Goal: Information Seeking & Learning: Check status

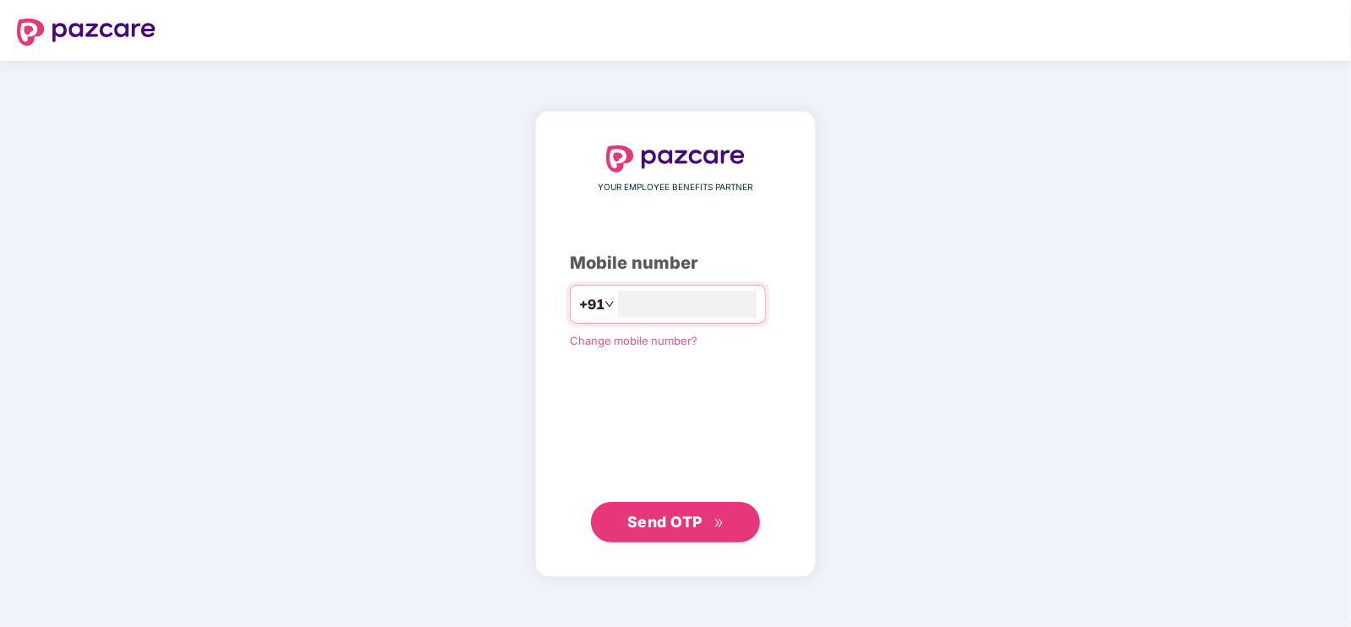
type input "**********"
click at [692, 528] on span "Send OTP" at bounding box center [664, 522] width 75 height 18
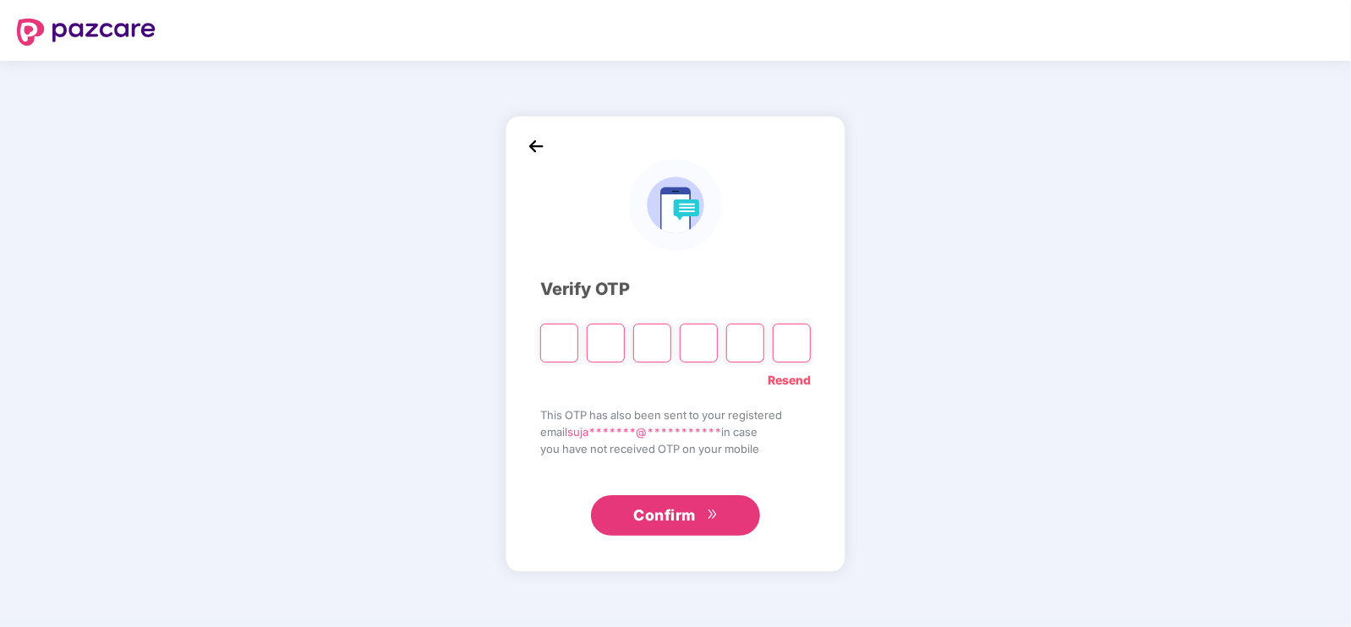
type input "*"
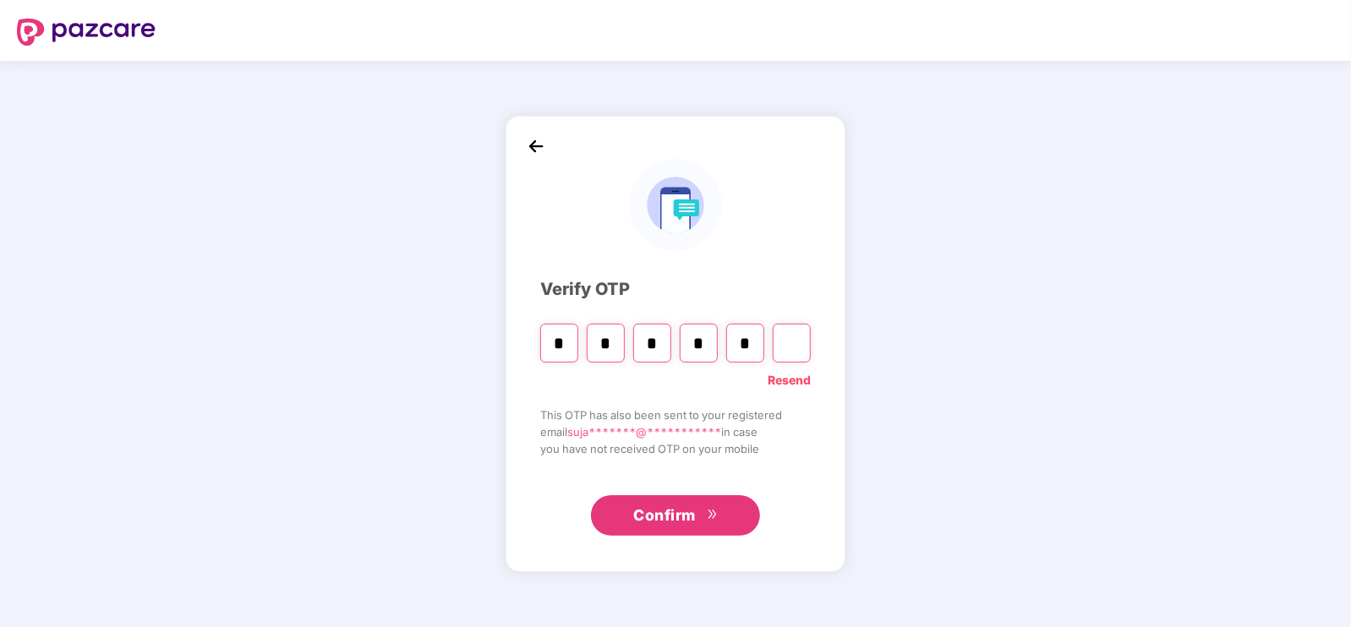
type input "*"
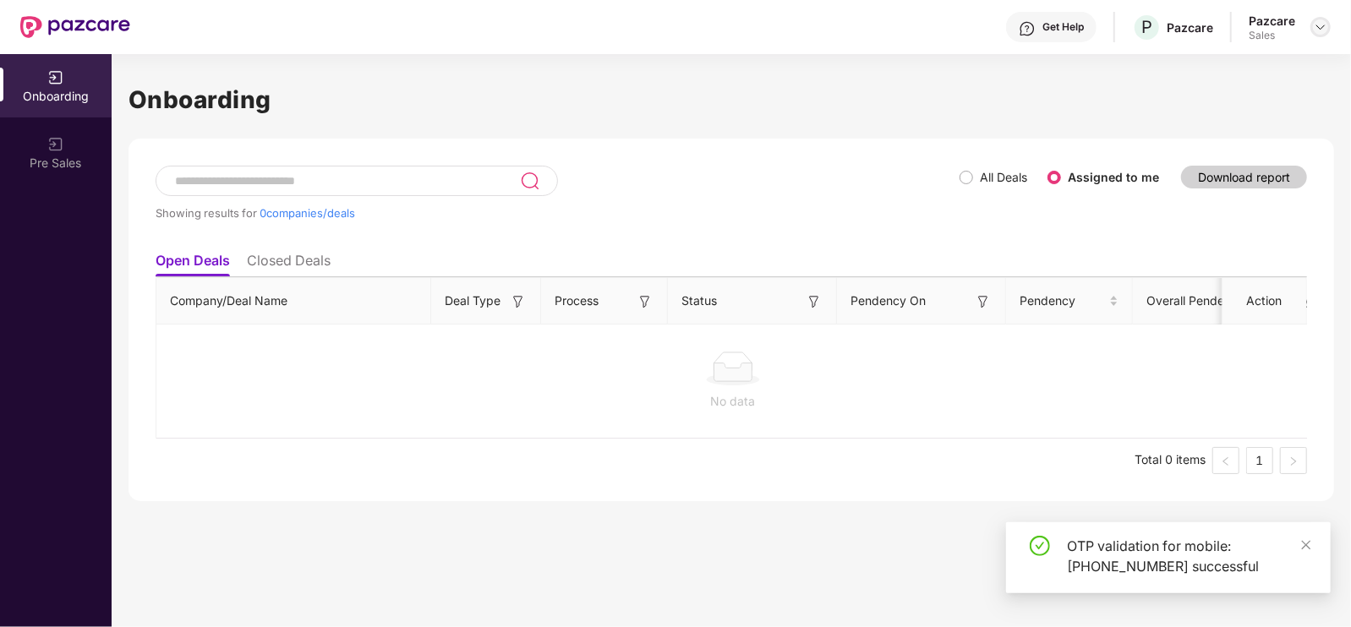
click at [1326, 29] on img at bounding box center [1321, 27] width 14 height 14
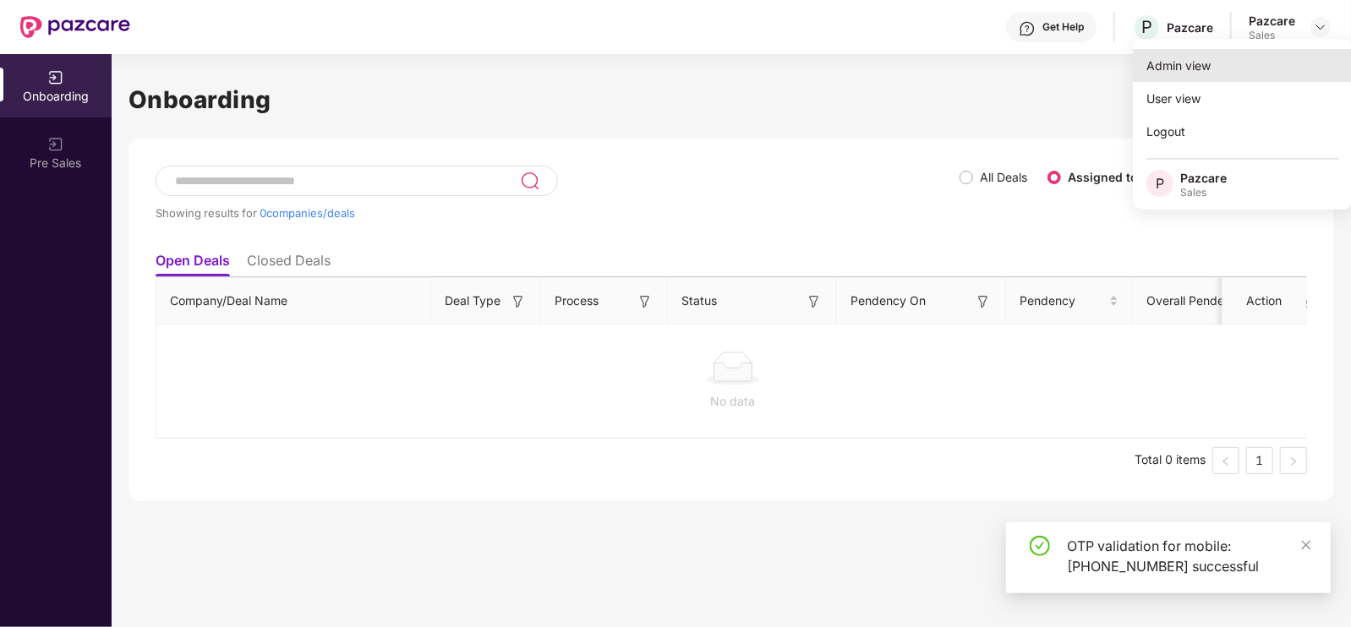
click at [1231, 68] on div "Admin view" at bounding box center [1243, 65] width 220 height 33
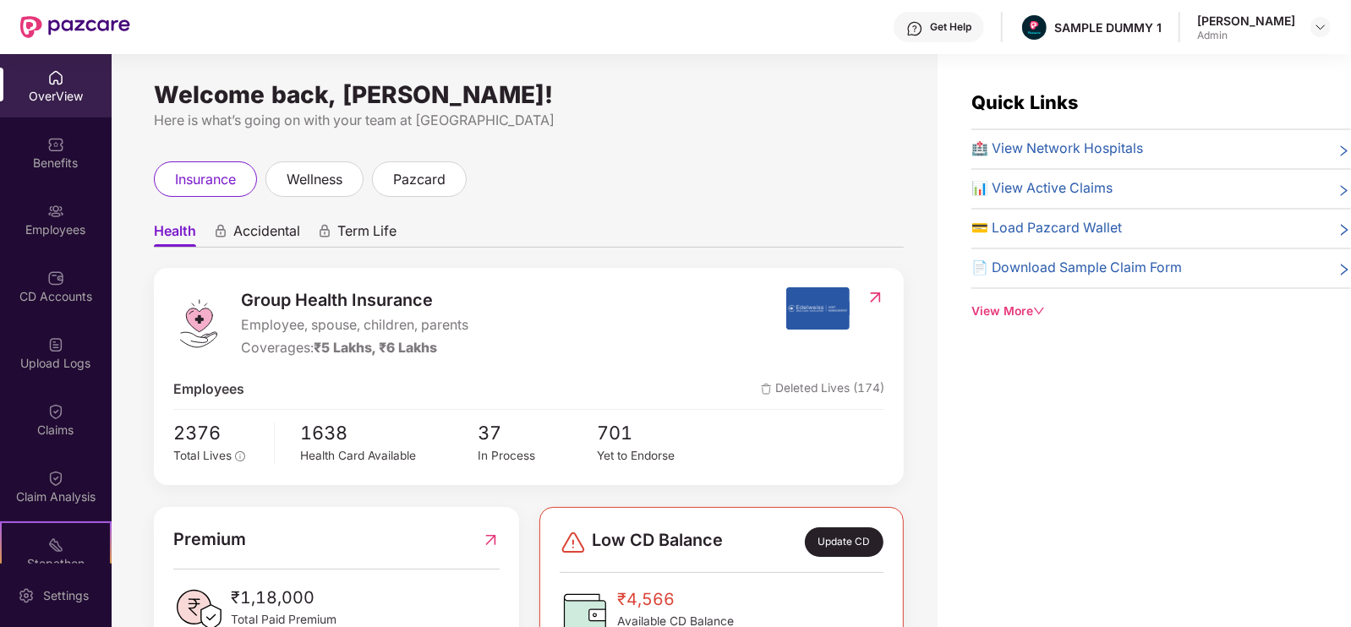
click at [63, 65] on div "OverView" at bounding box center [56, 85] width 112 height 63
click at [84, 158] on div "Benefits" at bounding box center [56, 163] width 112 height 17
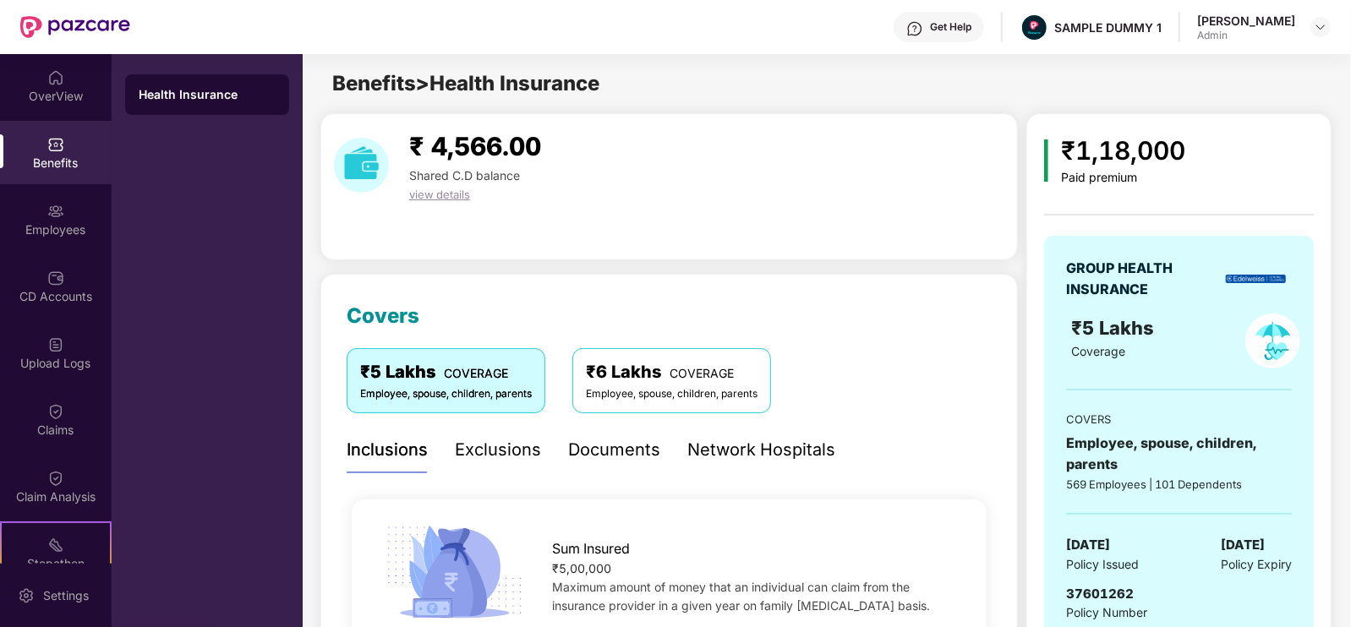
click at [505, 465] on div "Exclusions" at bounding box center [498, 450] width 86 height 46
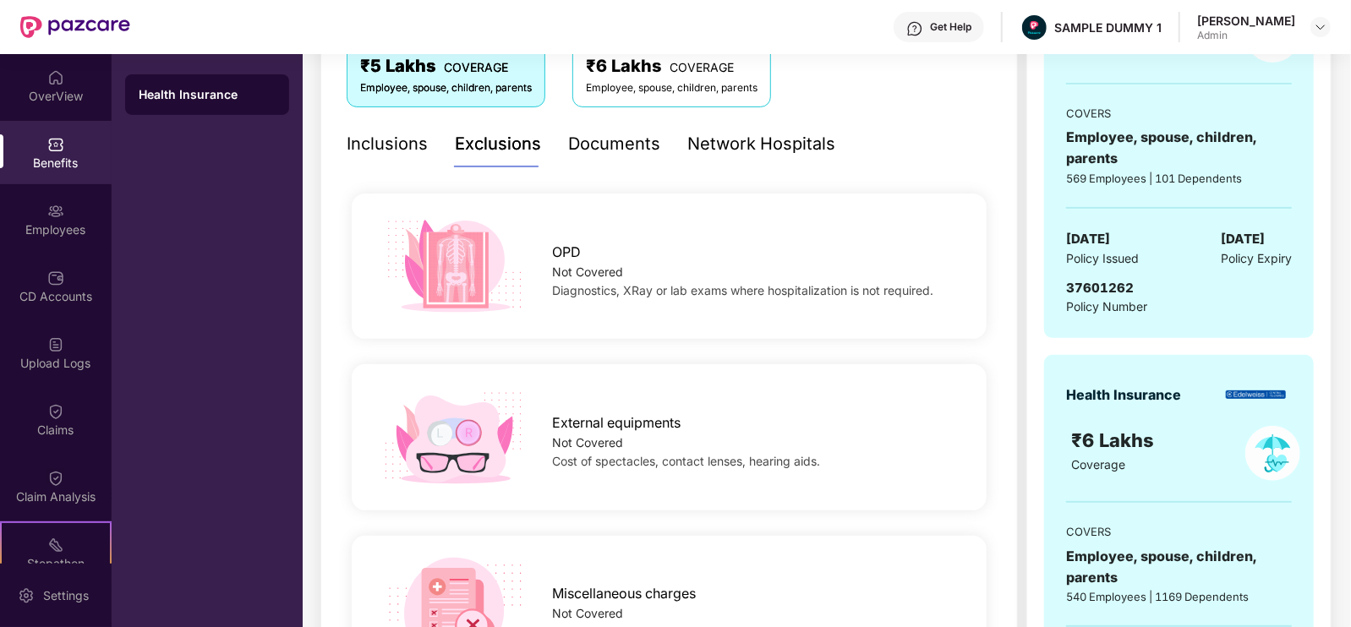
scroll to position [308, 0]
drag, startPoint x: 555, startPoint y: 256, endPoint x: 673, endPoint y: 298, distance: 125.4
click at [673, 298] on div "OPD Not Covered Diagnostics, XRay or lab exams where hospitalization is not req…" at bounding box center [756, 265] width 460 height 67
click at [673, 298] on div "Diagnostics, XRay or lab exams where hospitalization is not required." at bounding box center [756, 289] width 406 height 19
click at [616, 152] on div "Documents" at bounding box center [614, 142] width 92 height 26
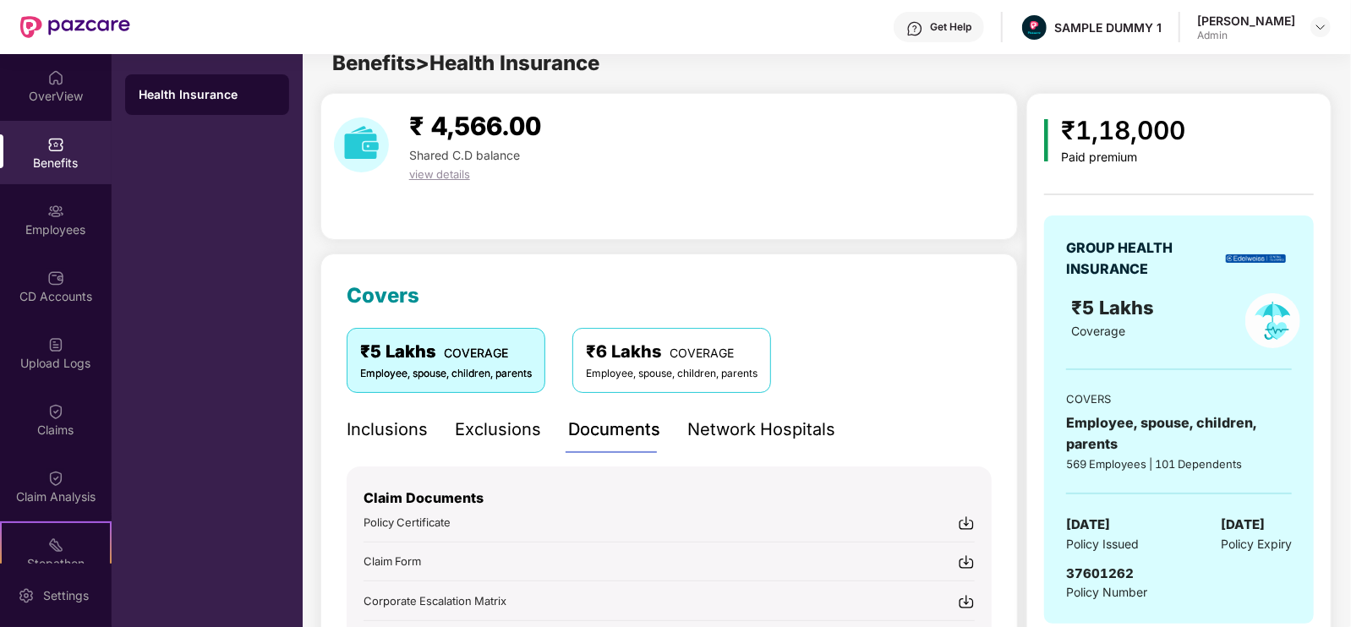
scroll to position [0, 0]
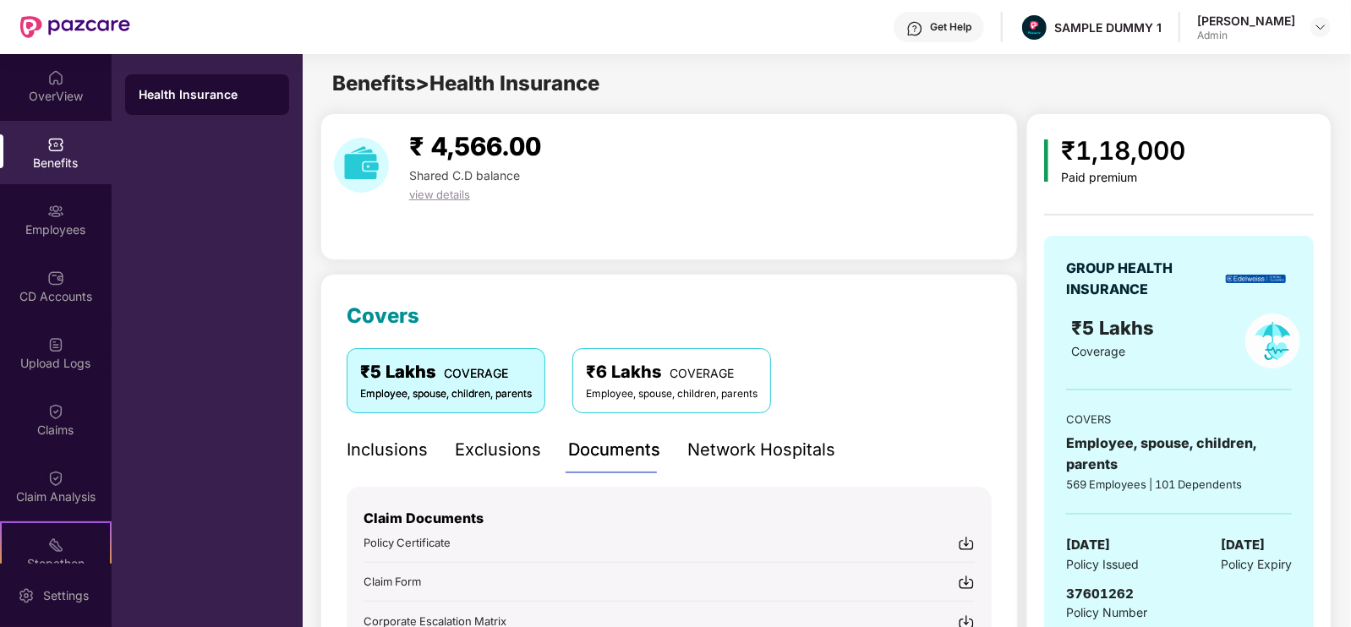
click at [779, 440] on div "Network Hospitals" at bounding box center [761, 450] width 148 height 26
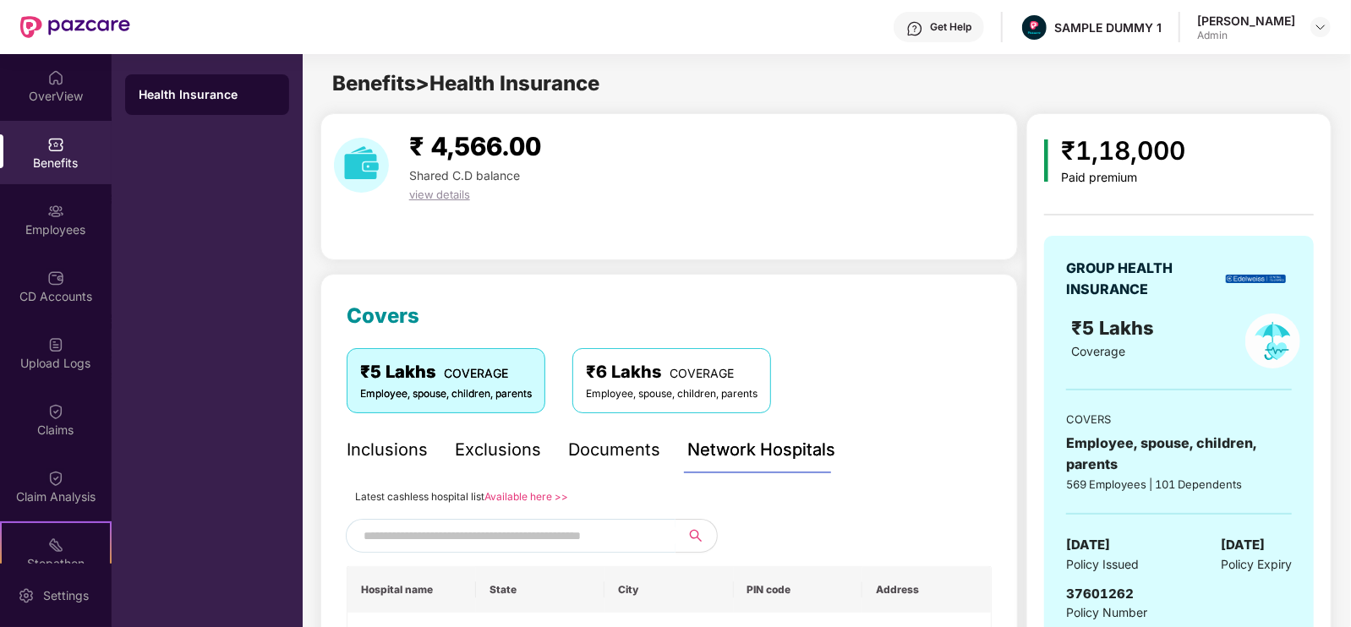
scroll to position [206, 0]
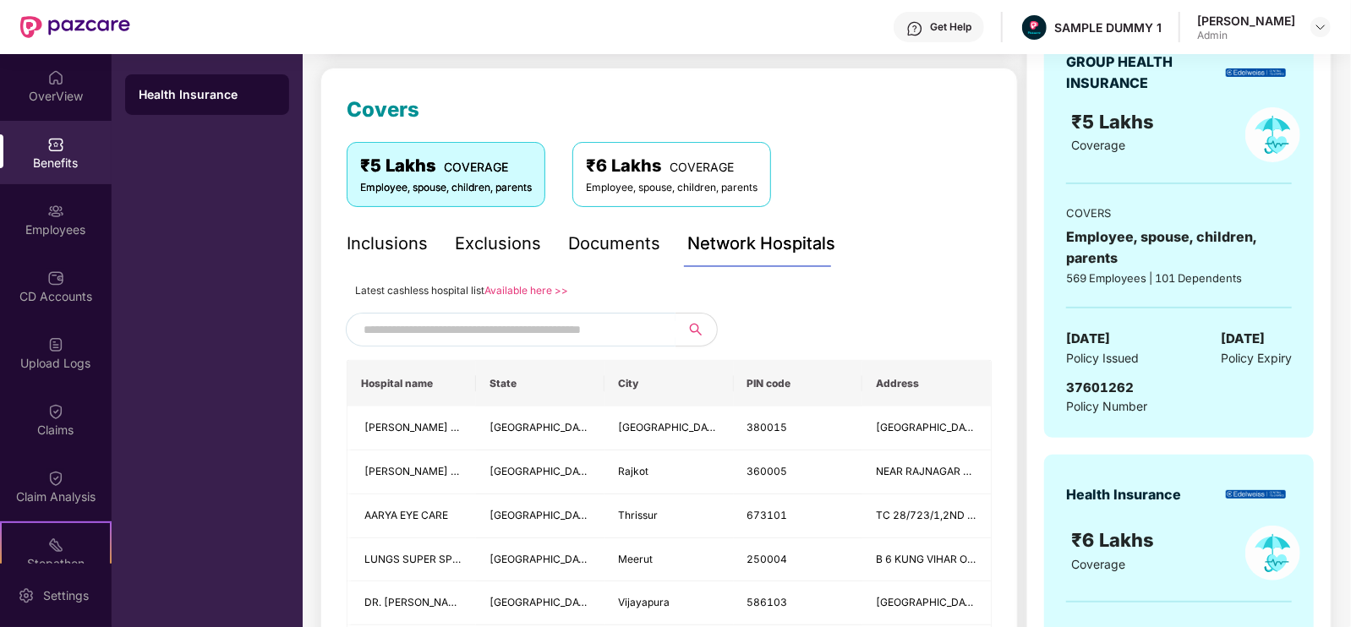
click at [611, 344] on span at bounding box center [511, 330] width 330 height 34
type input "******"
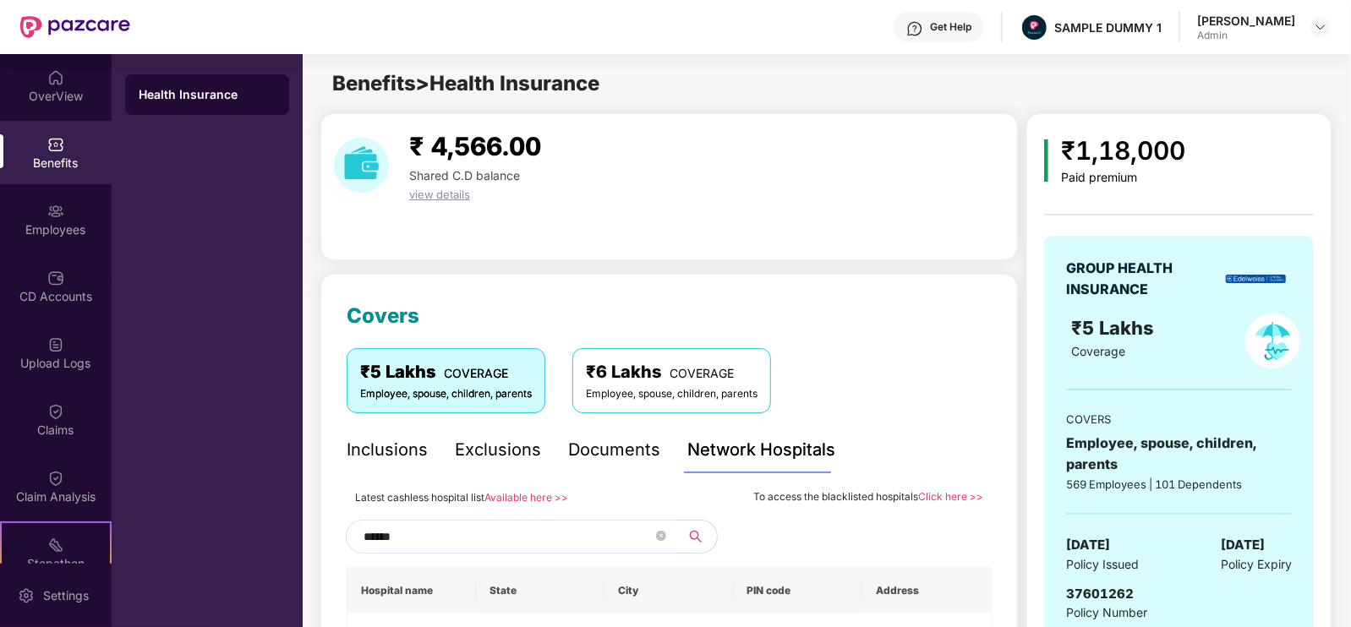
scroll to position [96, 0]
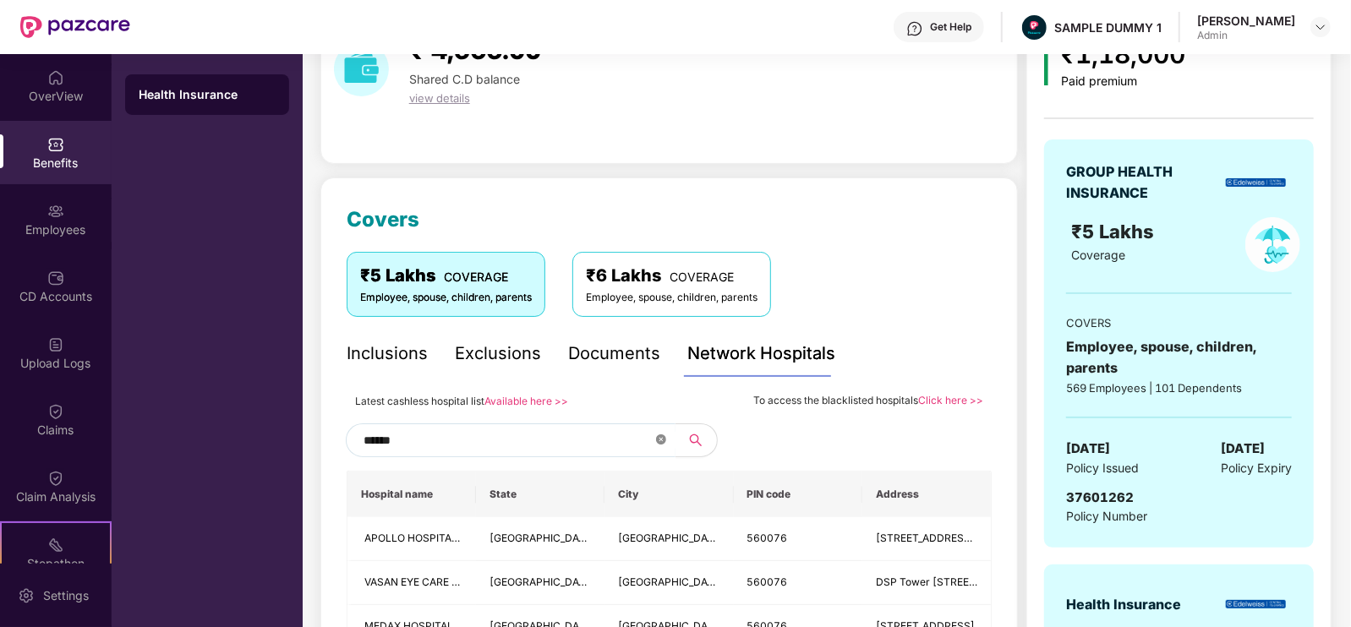
click at [664, 442] on icon "close-circle" at bounding box center [661, 439] width 10 height 10
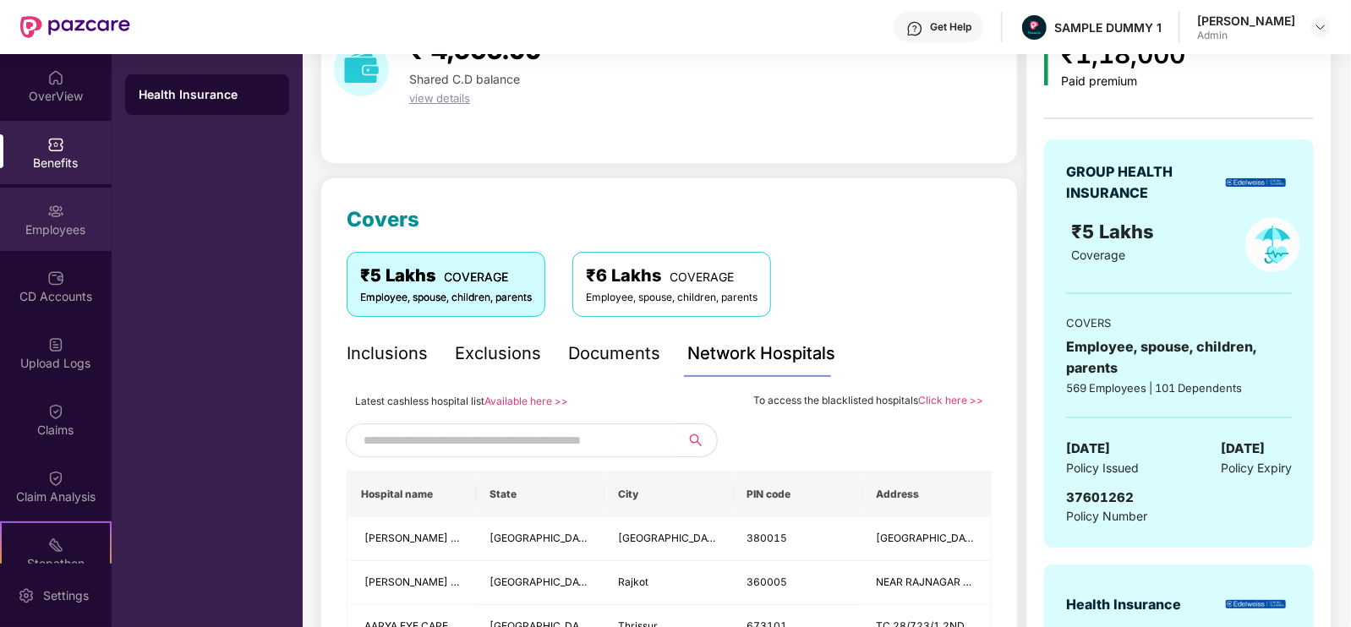
click at [63, 226] on div "Employees" at bounding box center [56, 229] width 112 height 17
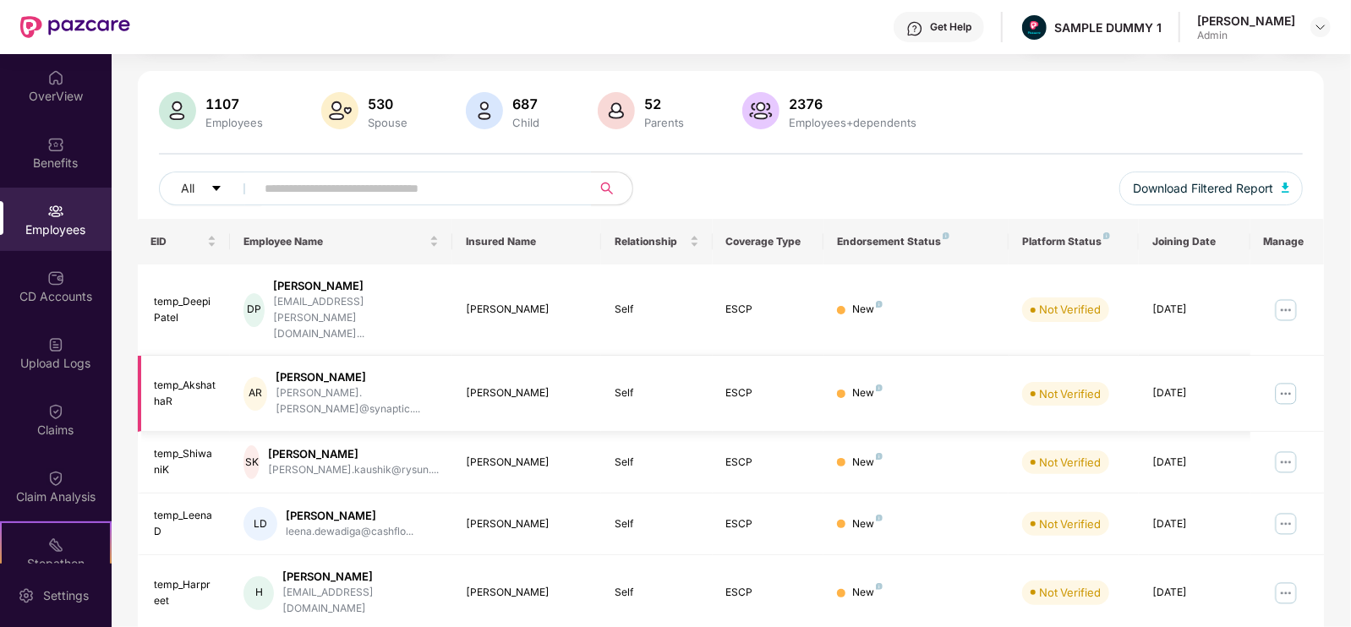
scroll to position [0, 0]
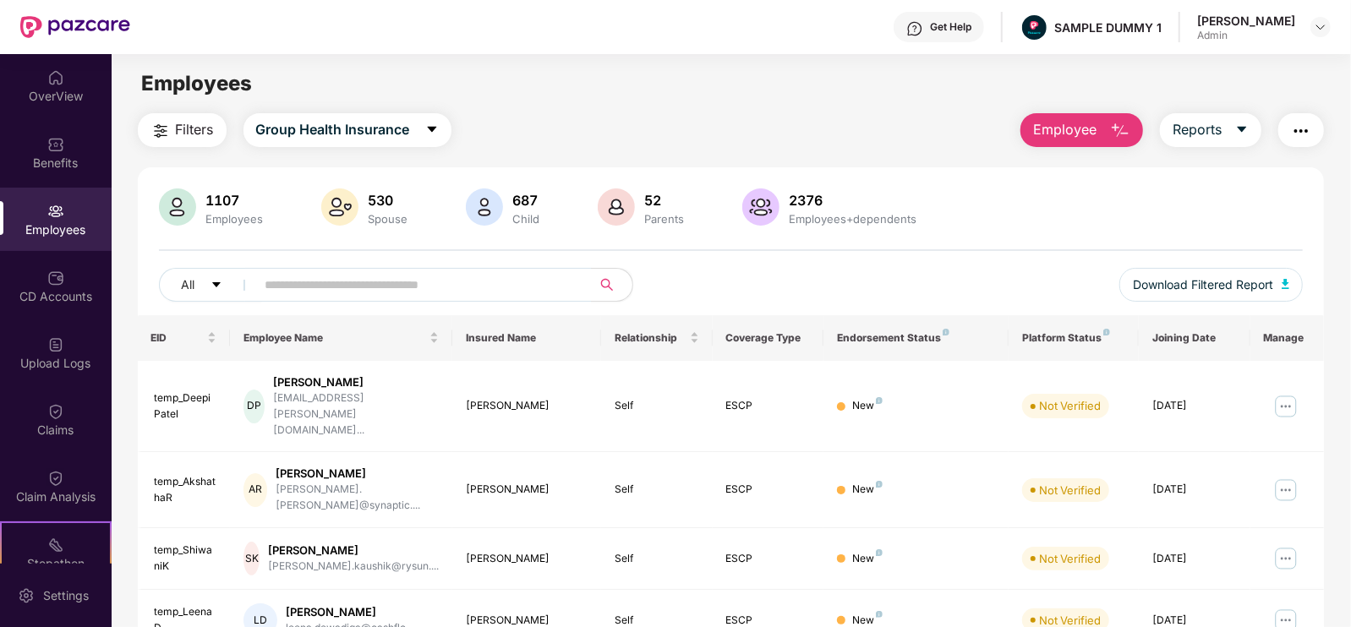
click at [1074, 124] on span "Employee" at bounding box center [1064, 129] width 63 height 21
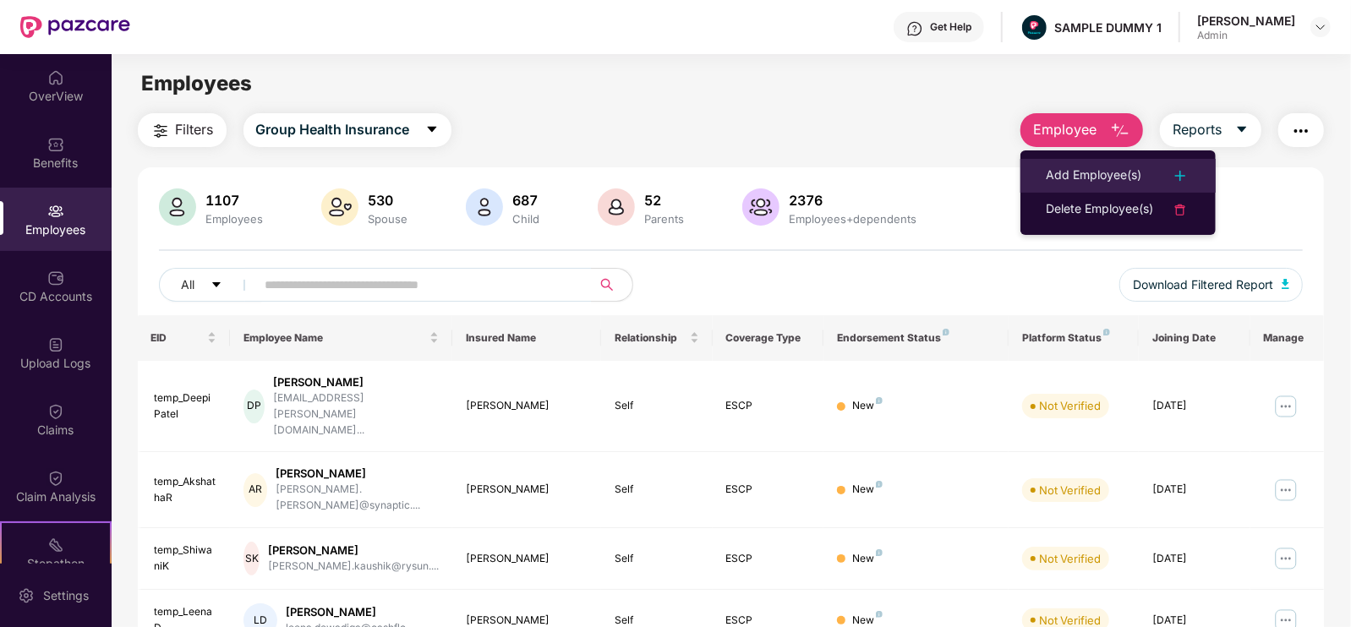
click at [1110, 160] on li "Add Employee(s)" at bounding box center [1117, 176] width 195 height 34
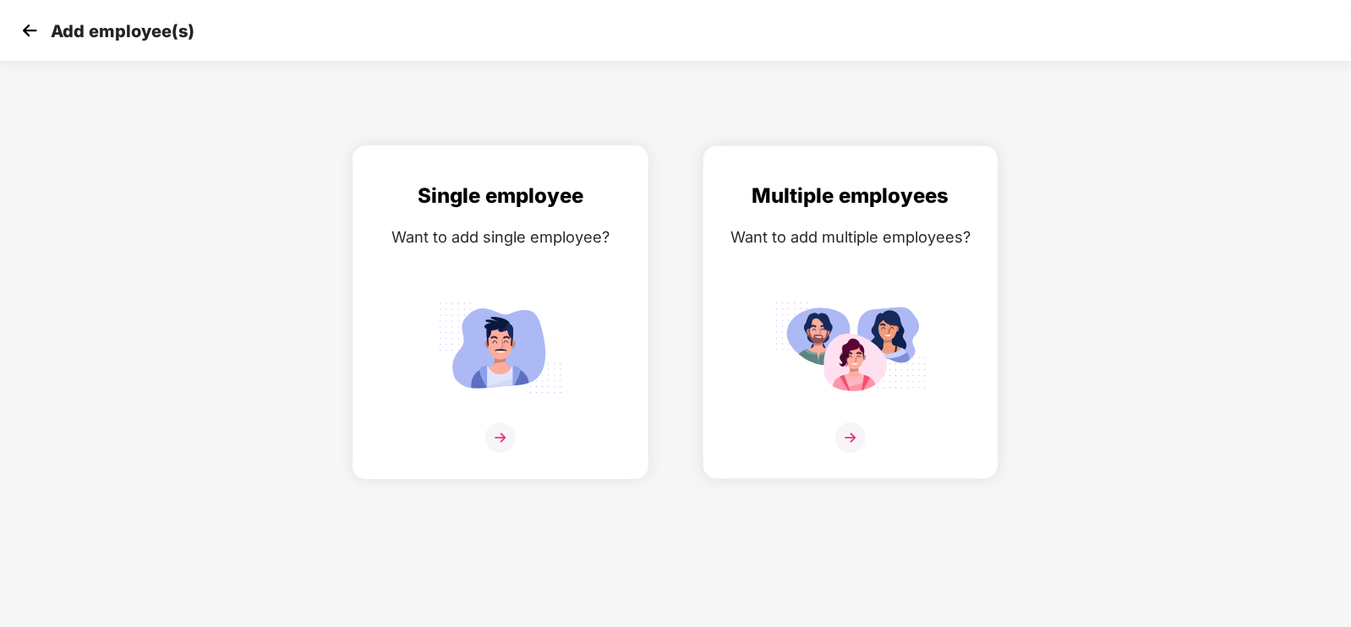
click at [515, 233] on div "Want to add single employee?" at bounding box center [500, 237] width 260 height 25
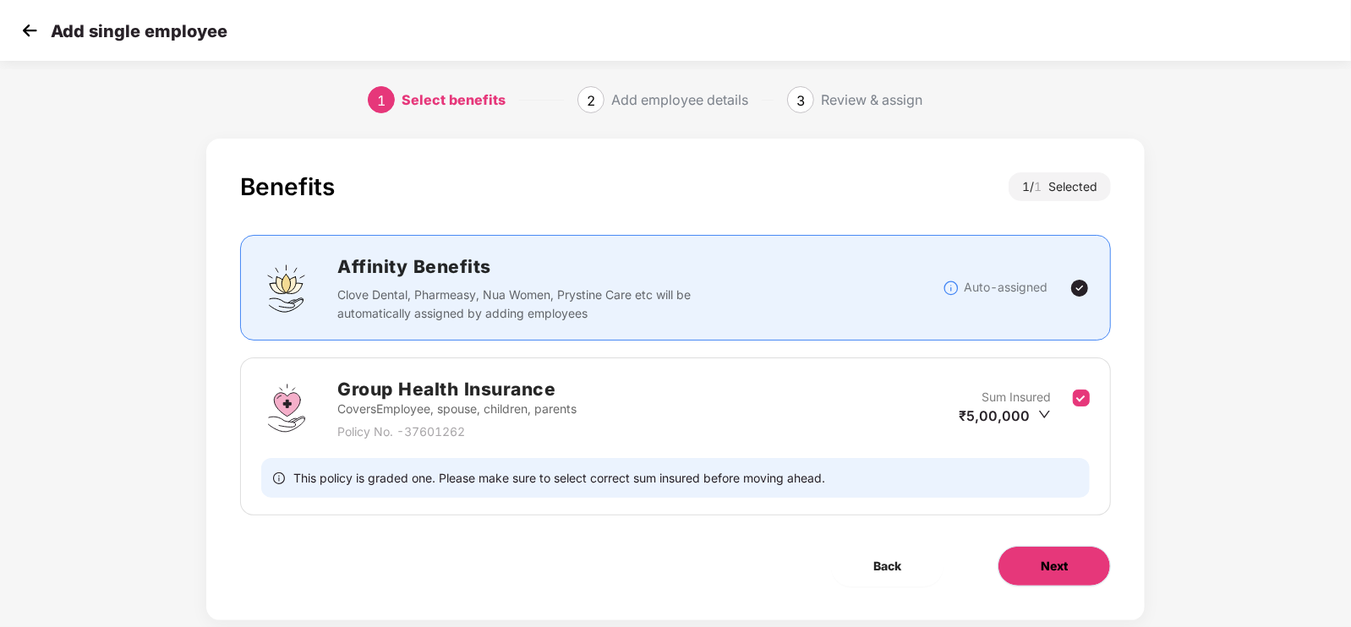
click at [1059, 566] on span "Next" at bounding box center [1054, 566] width 27 height 19
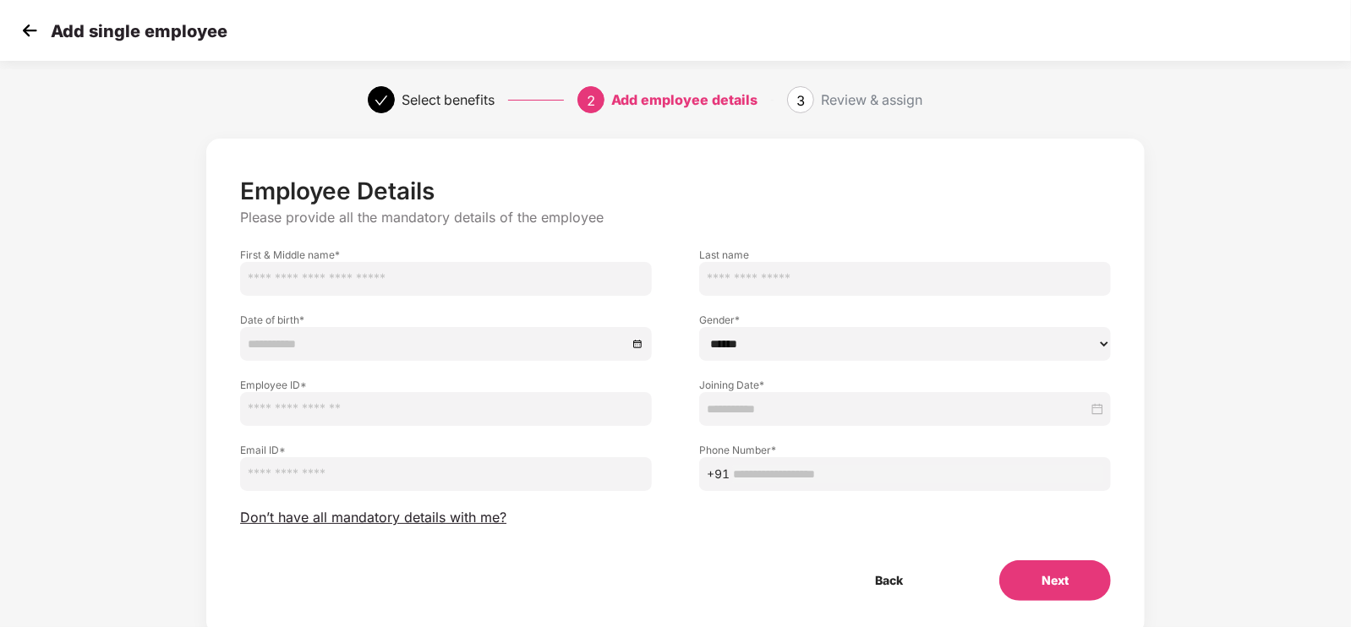
click at [25, 32] on img at bounding box center [29, 30] width 25 height 25
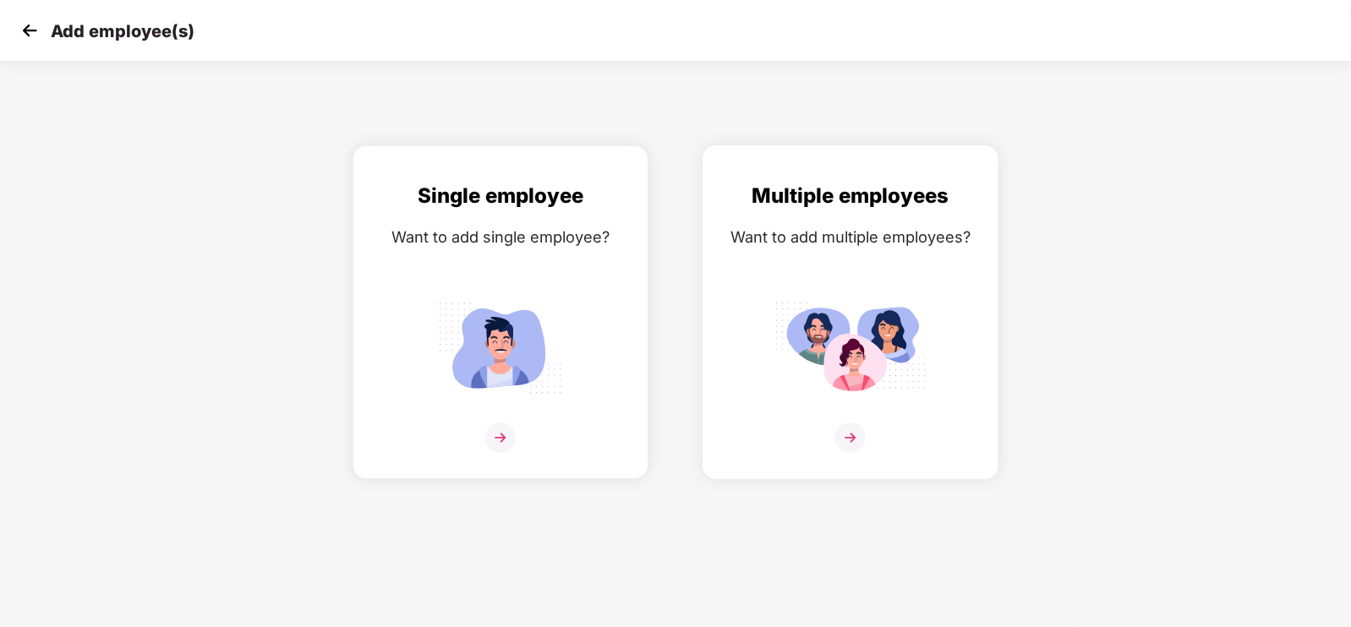
click at [780, 260] on div "Multiple employees Want to add multiple employees?" at bounding box center [850, 327] width 260 height 294
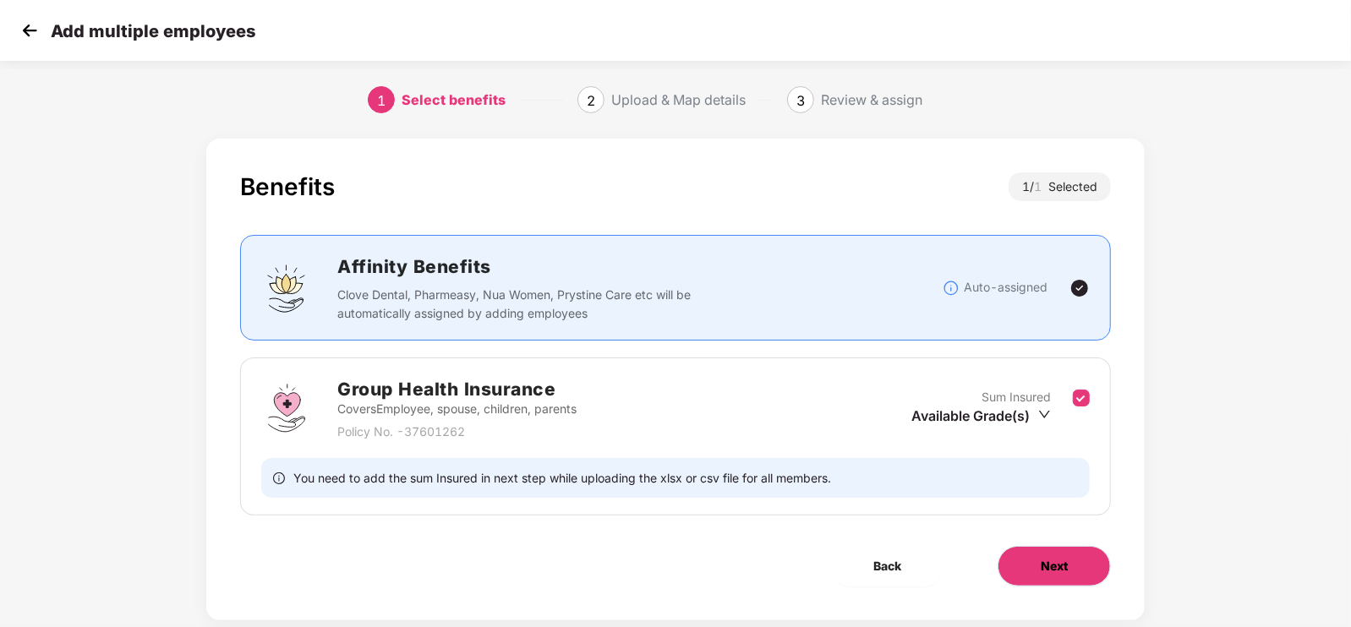
click at [1074, 558] on button "Next" at bounding box center [1053, 566] width 113 height 41
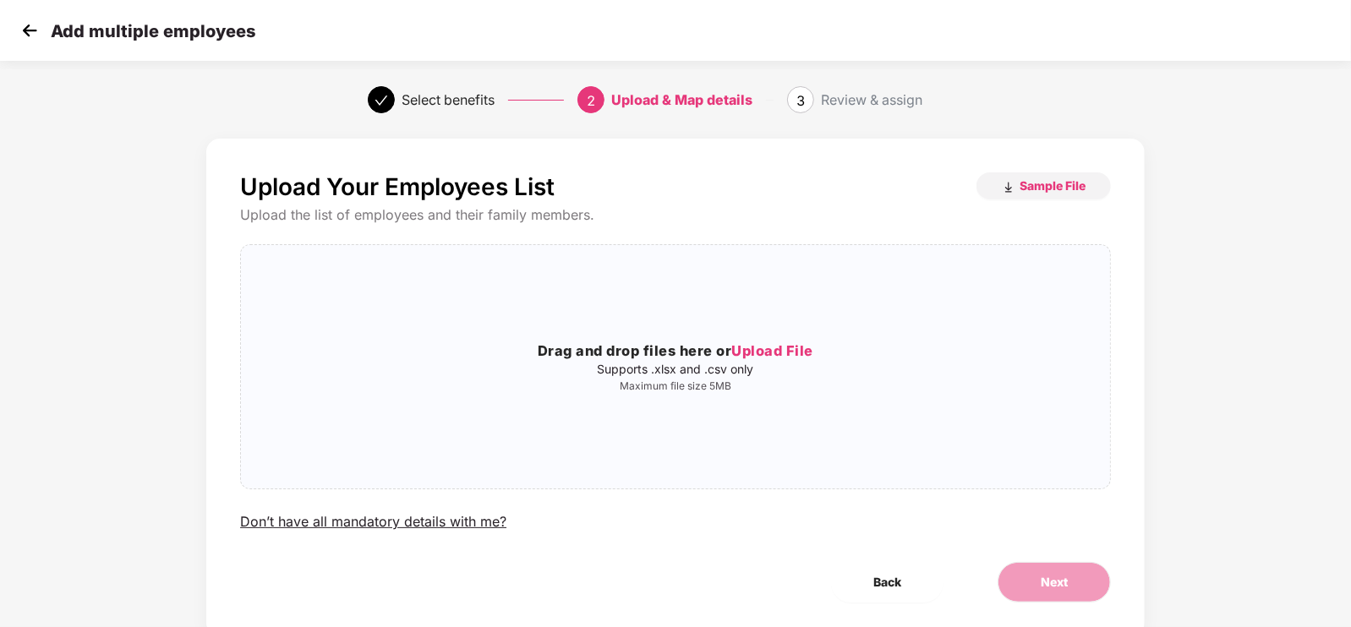
click at [25, 32] on img at bounding box center [29, 30] width 25 height 25
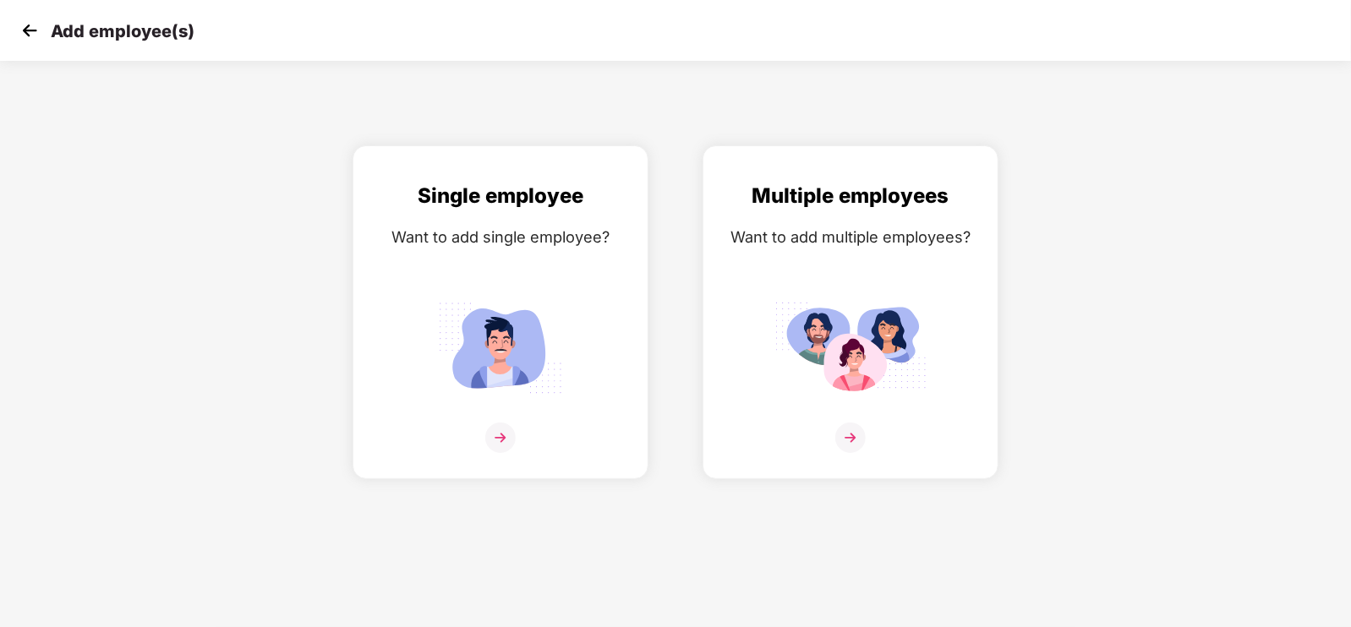
click at [25, 32] on img at bounding box center [29, 30] width 25 height 25
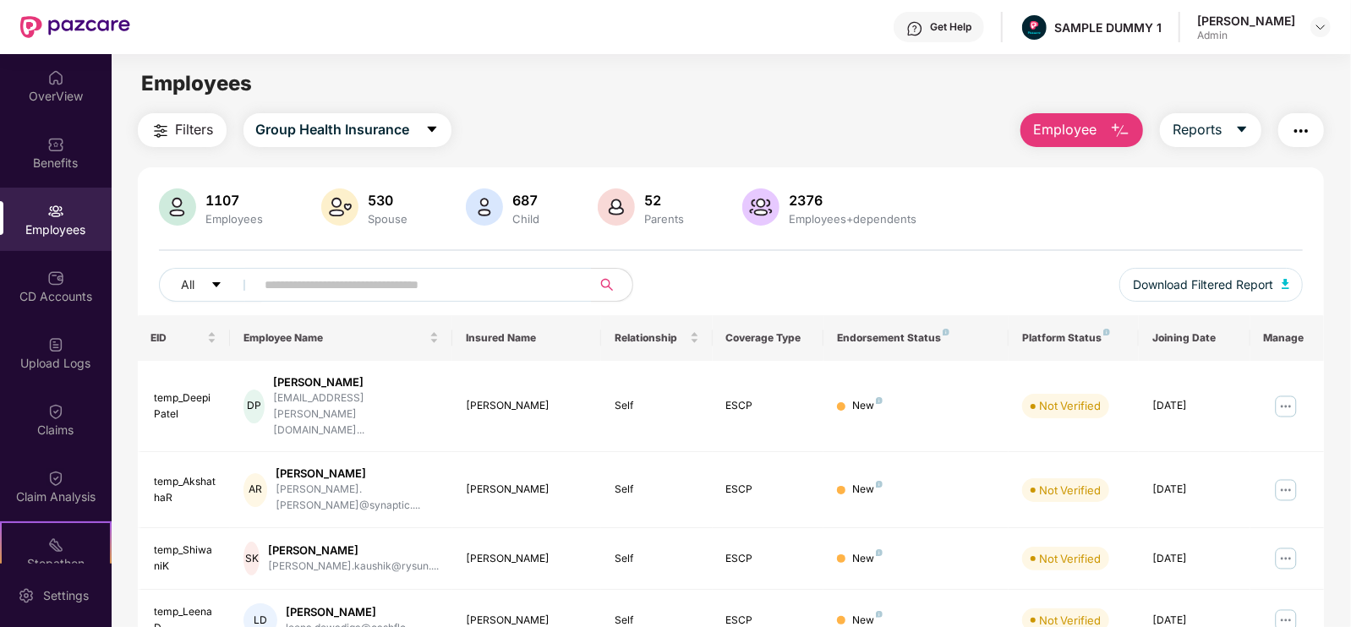
scroll to position [96, 0]
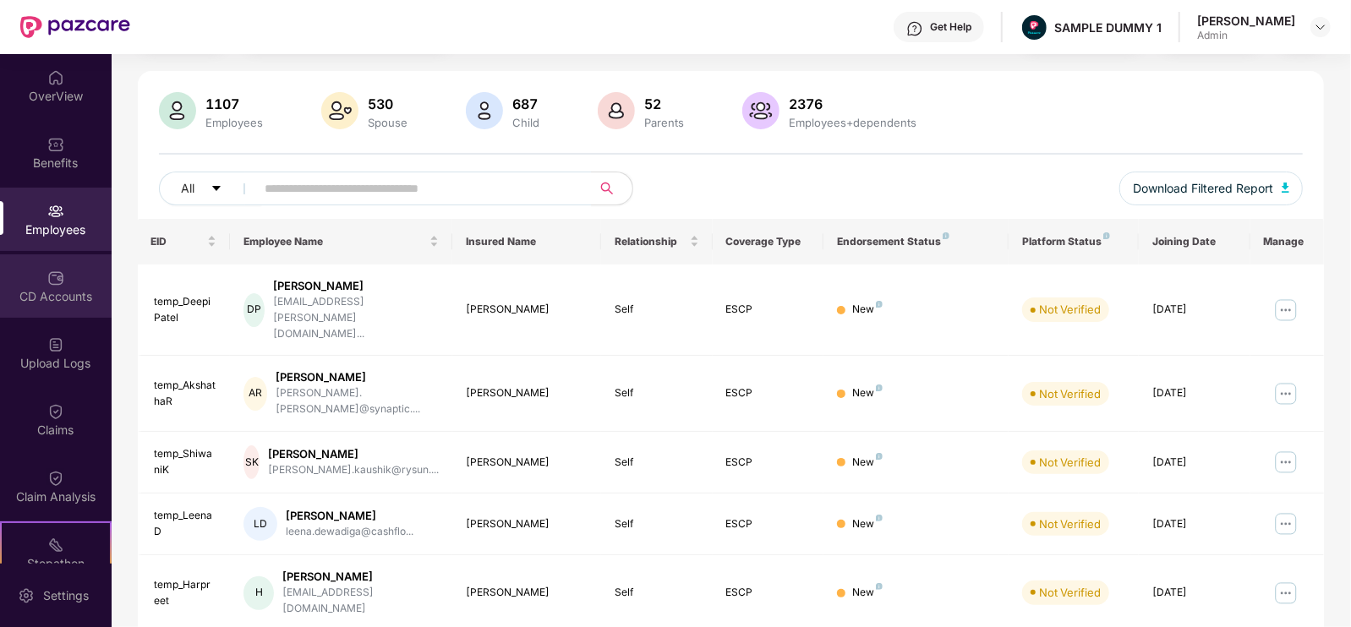
click at [79, 298] on div "CD Accounts" at bounding box center [56, 296] width 112 height 17
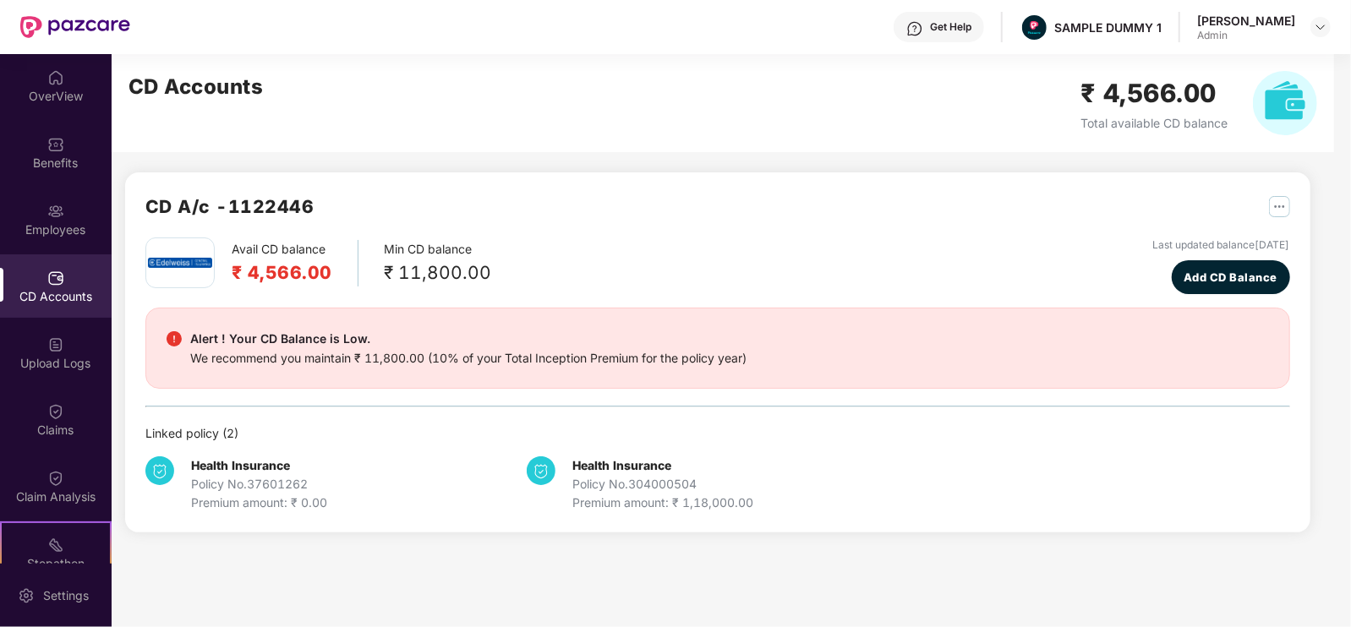
scroll to position [0, 0]
drag, startPoint x: 390, startPoint y: 260, endPoint x: 516, endPoint y: 270, distance: 127.2
click at [516, 270] on div "Avail CD balance ₹ 4,566.00 Min CD balance ₹ 11,800.00 Last updated balance [DA…" at bounding box center [717, 266] width 1145 height 57
click at [1183, 281] on span "Add CD Balance" at bounding box center [1230, 277] width 94 height 17
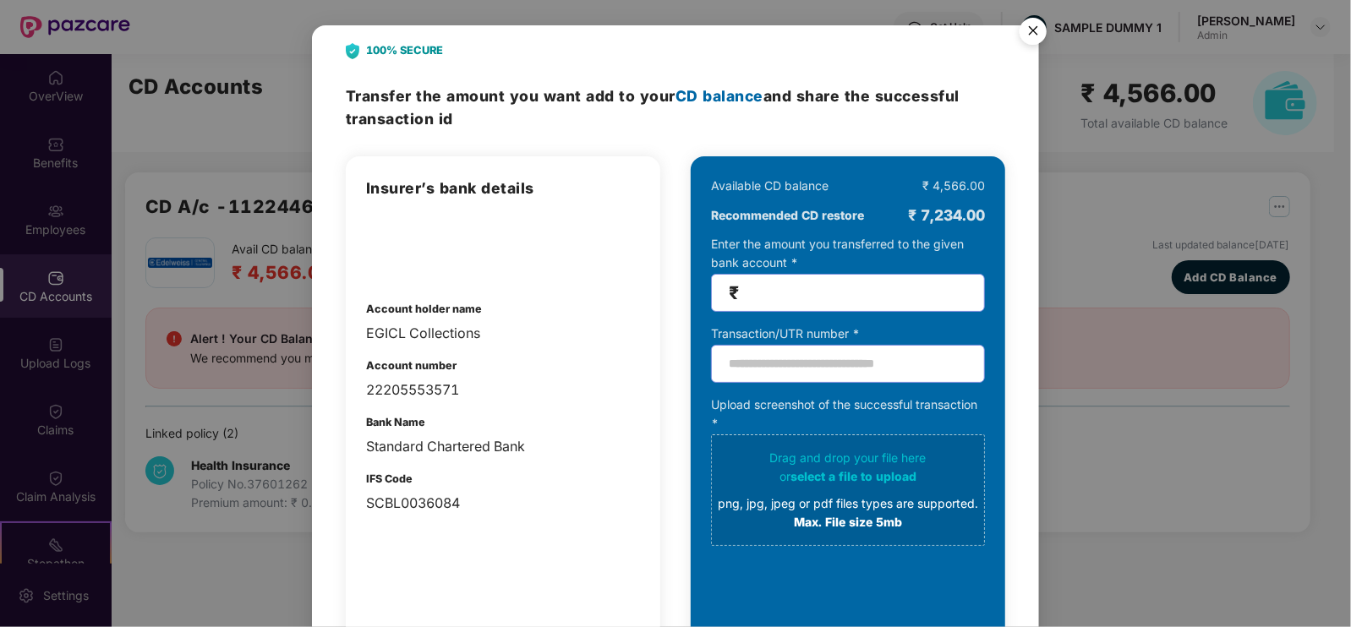
click at [1025, 33] on img "Close" at bounding box center [1032, 33] width 47 height 47
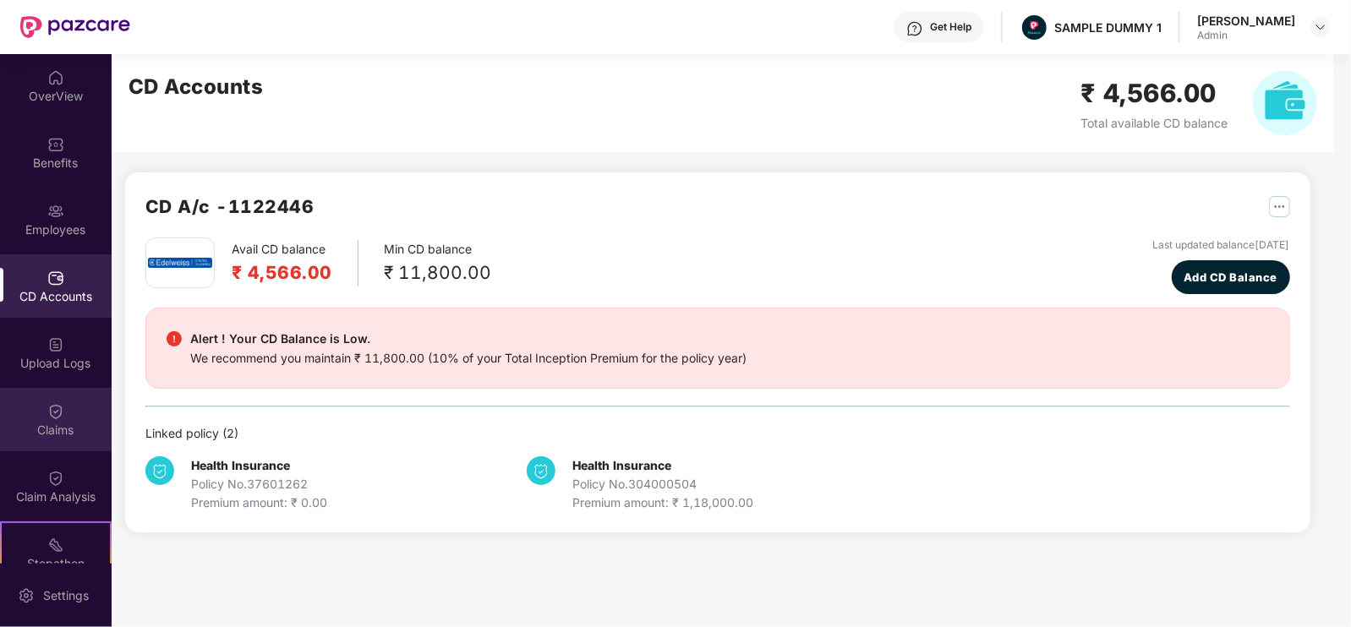
click at [58, 434] on div "Claims" at bounding box center [56, 430] width 112 height 17
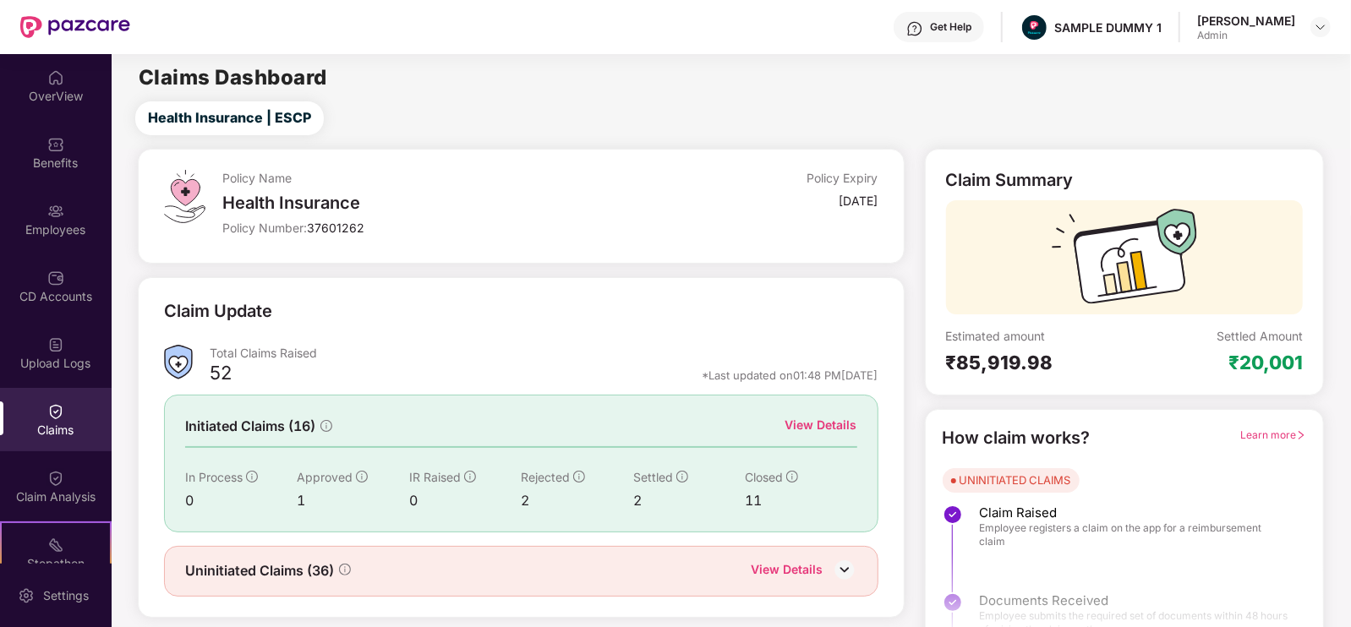
scroll to position [34, 0]
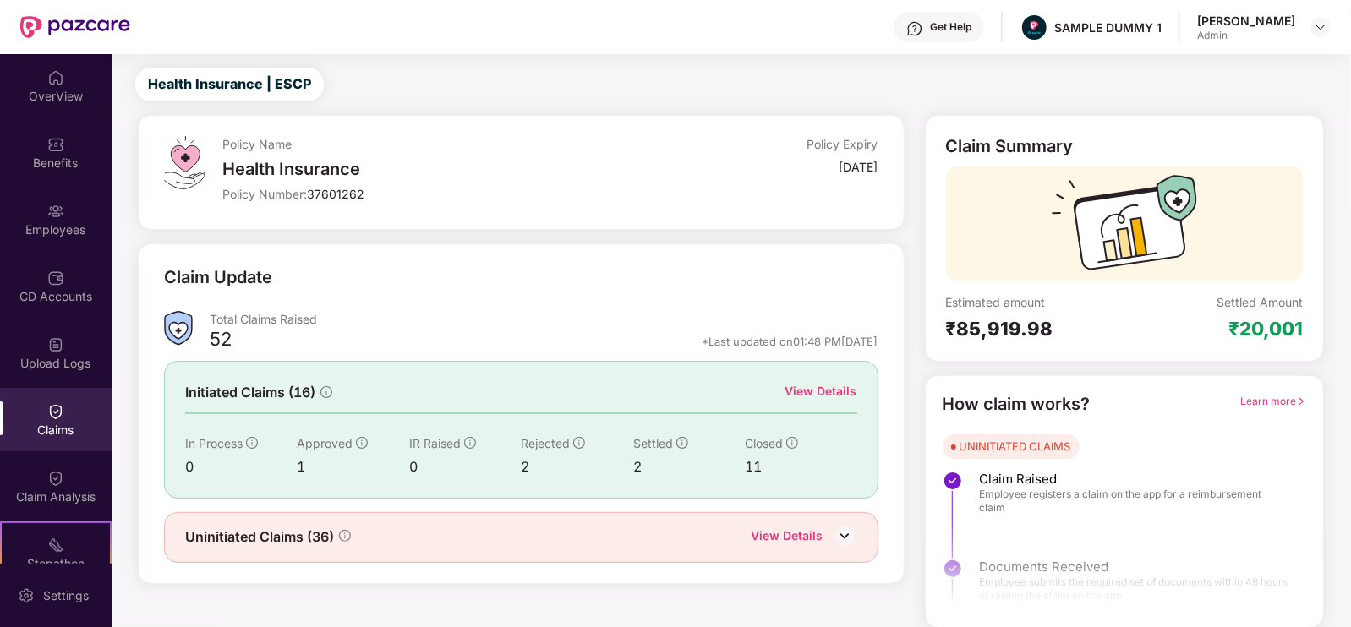
click at [842, 388] on div "View Details" at bounding box center [821, 391] width 72 height 19
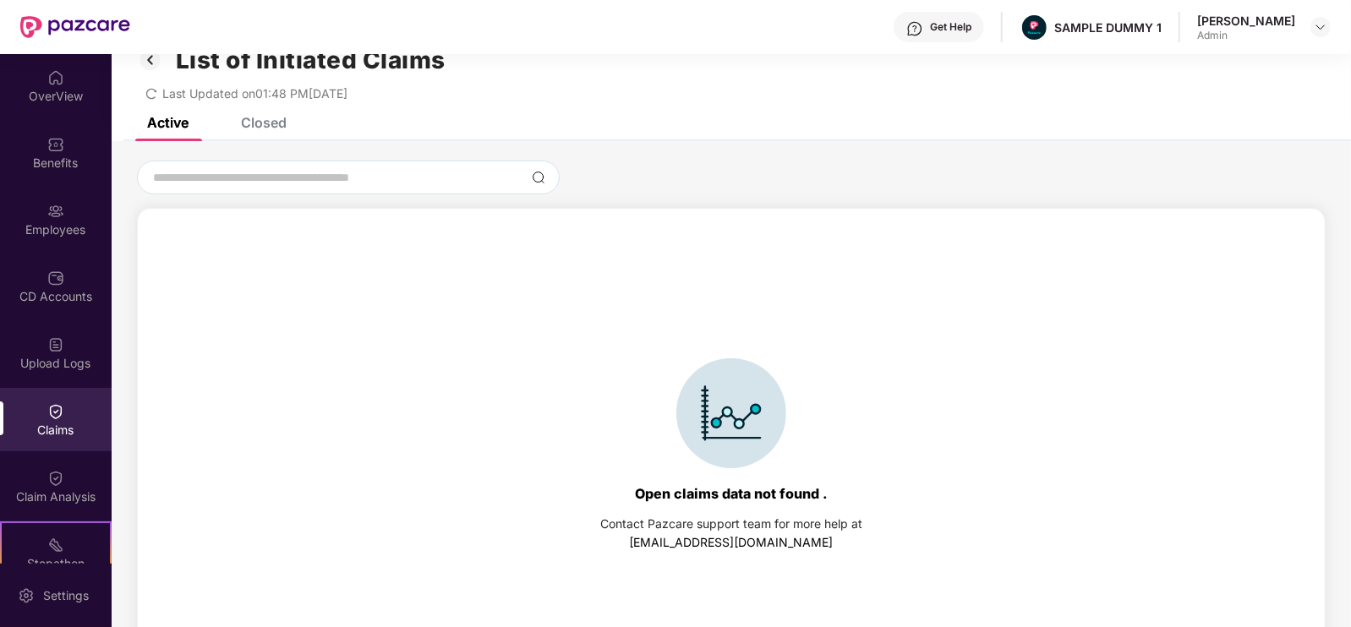
click at [273, 128] on div "Closed" at bounding box center [264, 122] width 46 height 17
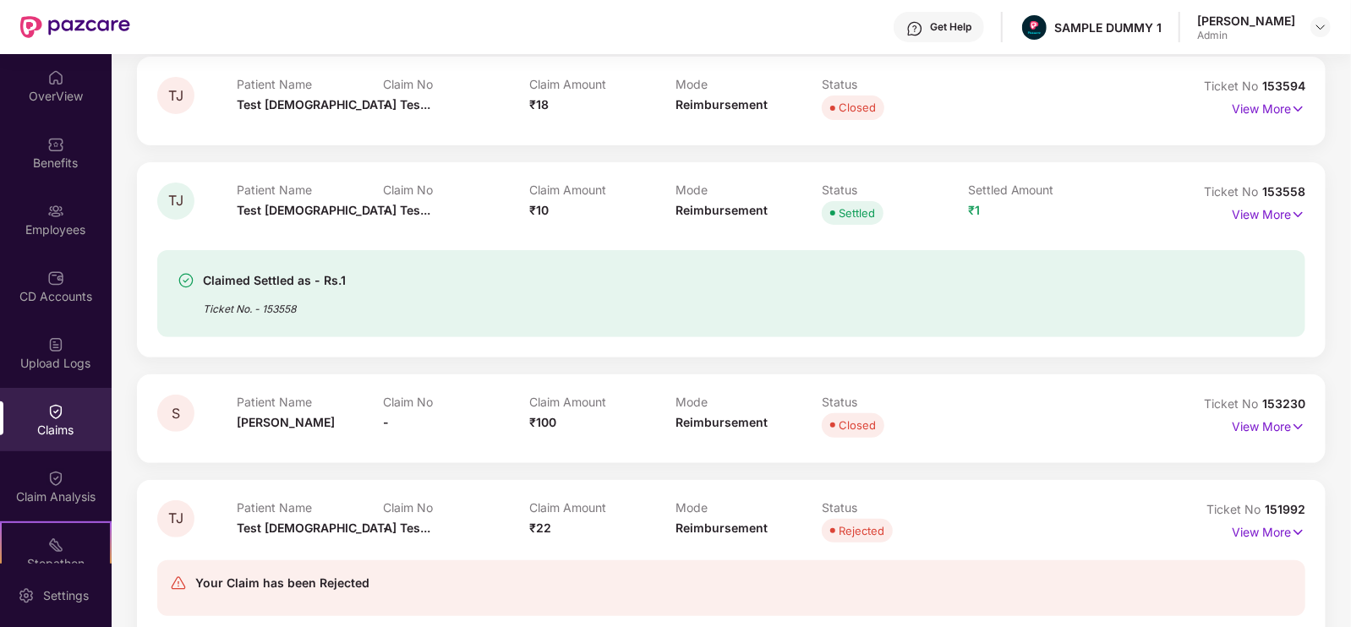
scroll to position [293, 0]
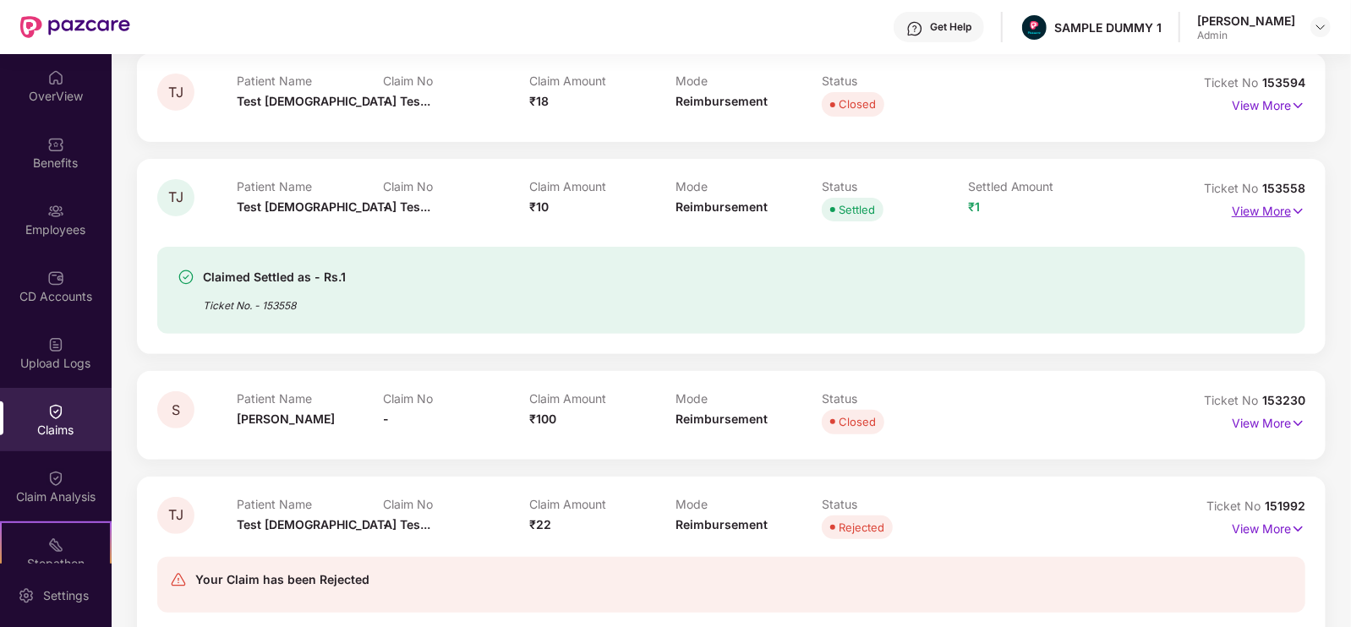
click at [1251, 206] on p "View More" at bounding box center [1269, 209] width 74 height 23
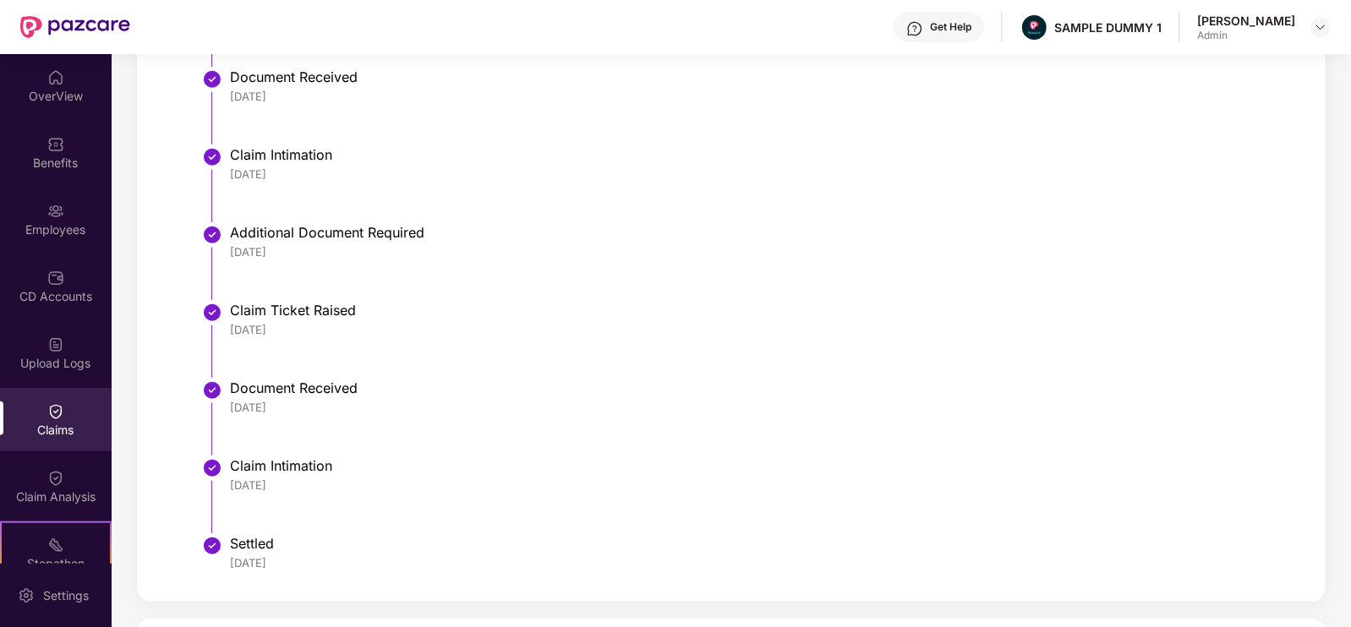
scroll to position [944, 0]
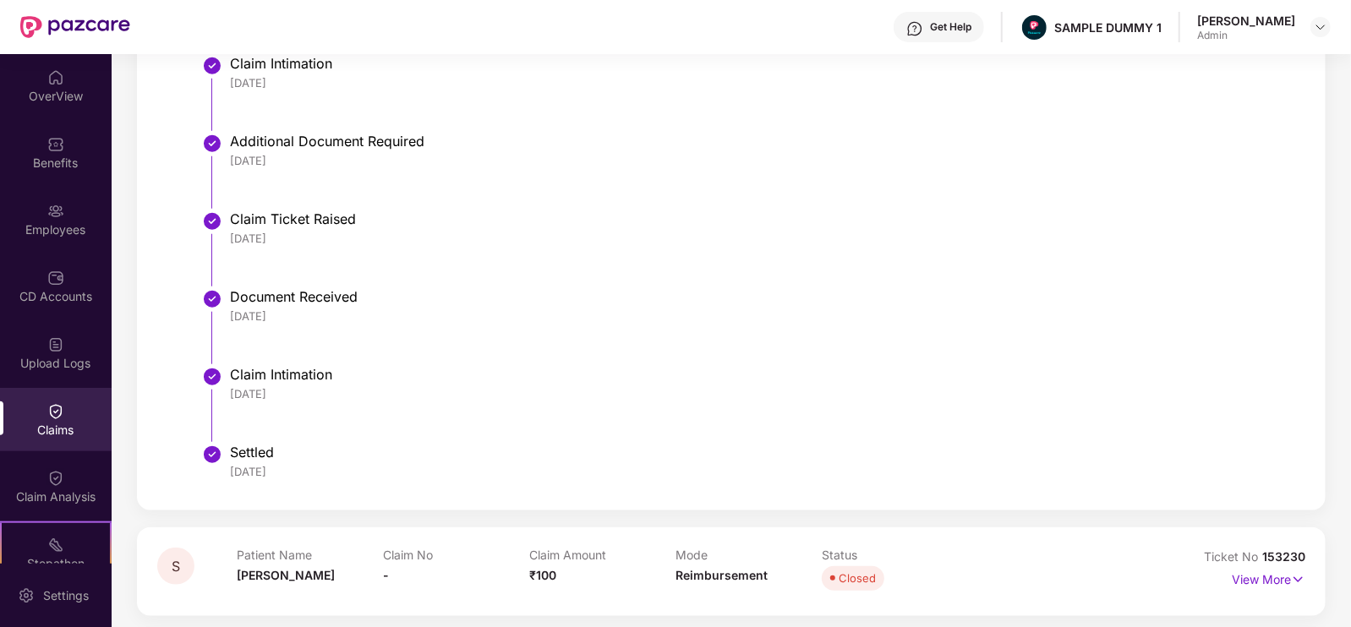
drag, startPoint x: 237, startPoint y: 462, endPoint x: 300, endPoint y: 467, distance: 63.5
click at [300, 467] on div "Settled [DATE]" at bounding box center [759, 462] width 1058 height 36
click at [300, 467] on div "[DATE]" at bounding box center [759, 471] width 1058 height 15
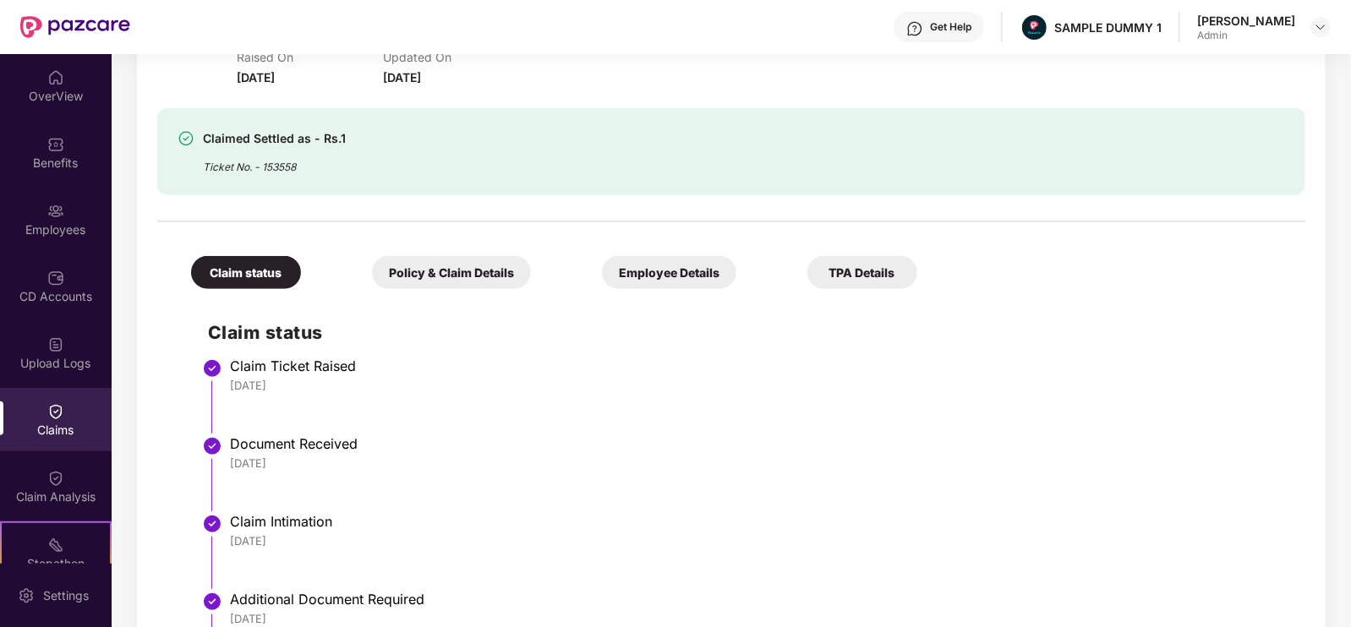
scroll to position [89, 0]
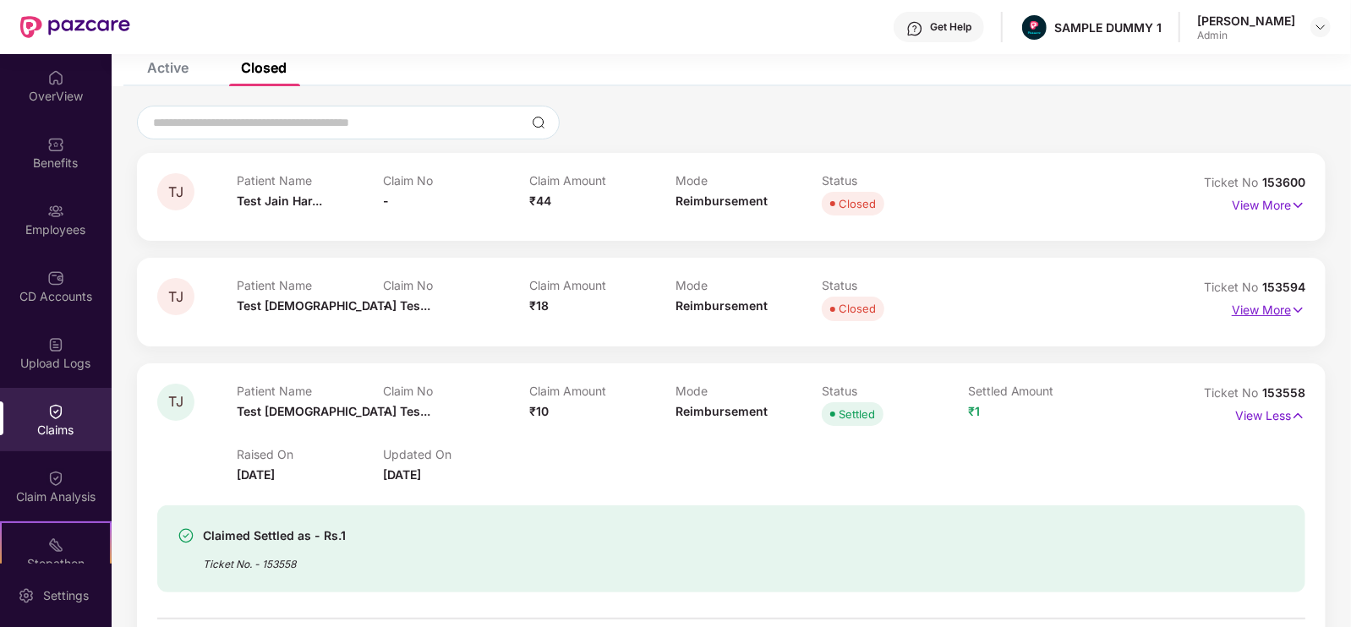
click at [1277, 297] on p "View More" at bounding box center [1269, 308] width 74 height 23
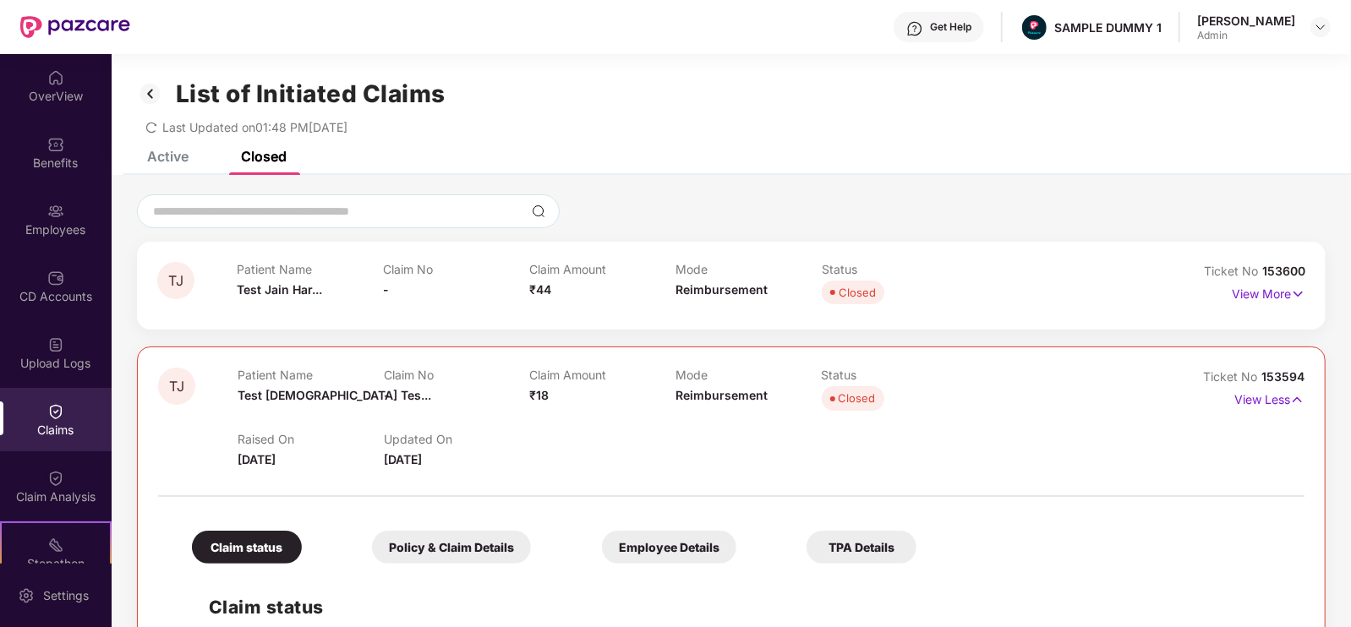
scroll to position [0, 0]
click at [46, 489] on div "Claim Analysis" at bounding box center [56, 497] width 112 height 17
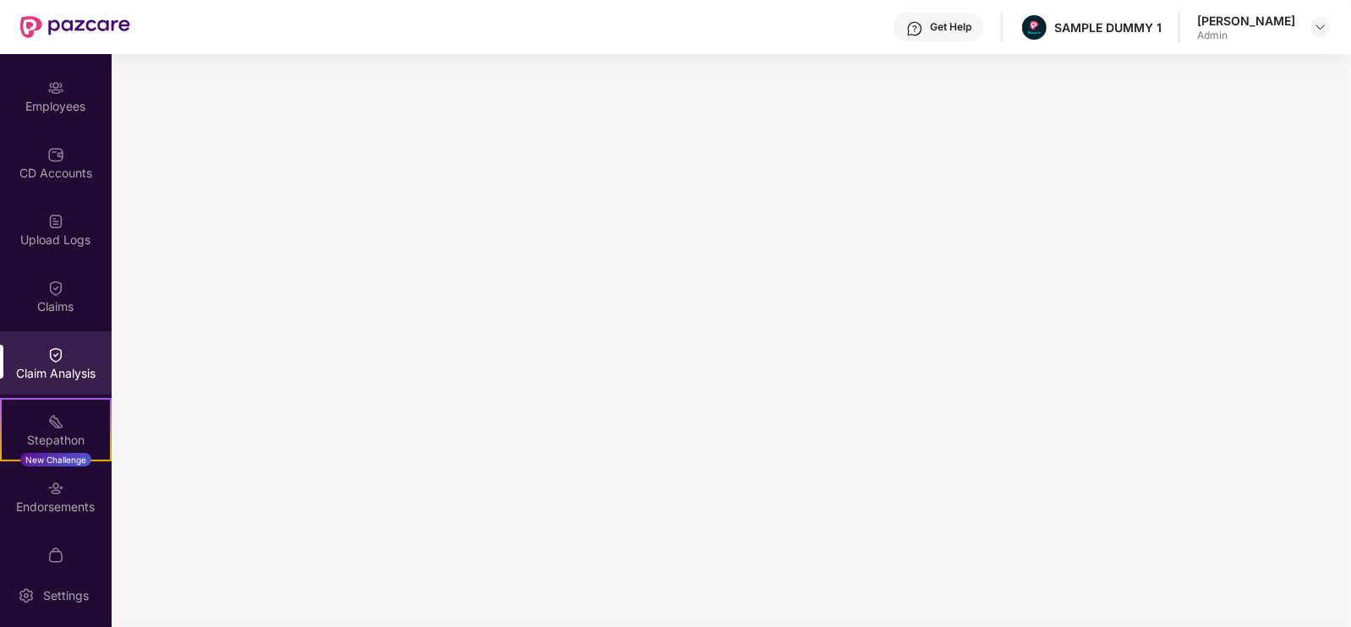
scroll to position [225, 0]
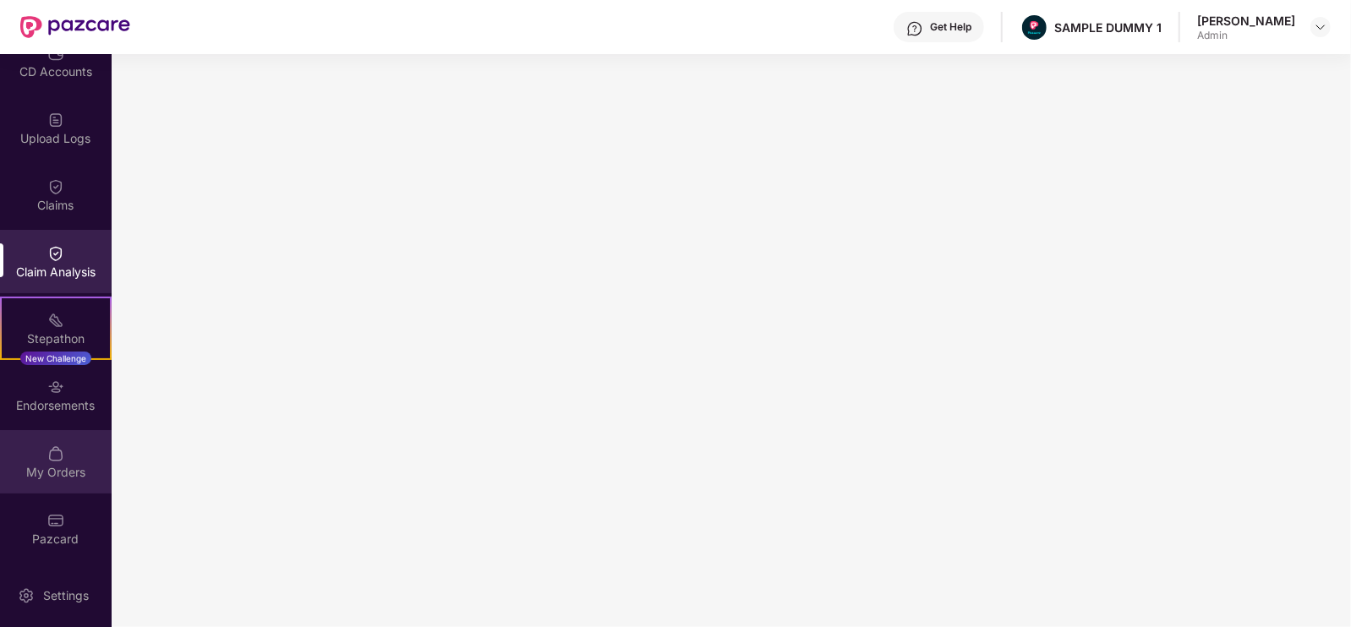
click at [63, 454] on div "My Orders" at bounding box center [56, 461] width 112 height 63
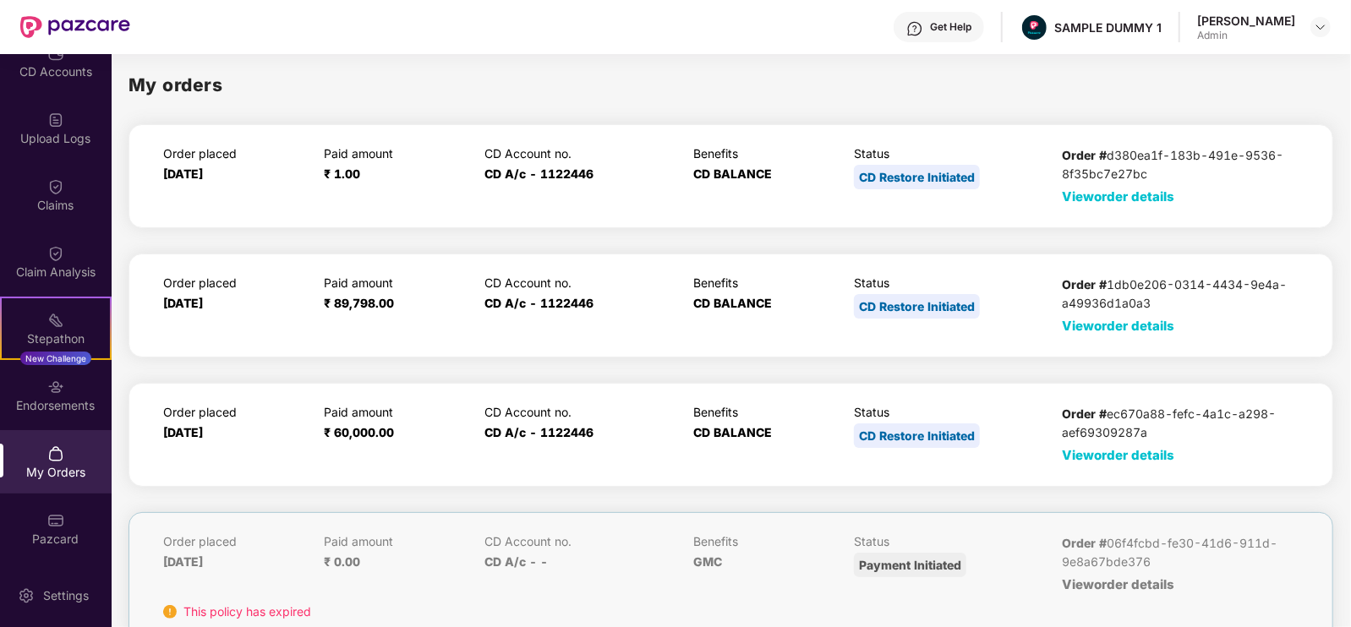
click at [1118, 459] on span "View order details" at bounding box center [1118, 455] width 112 height 16
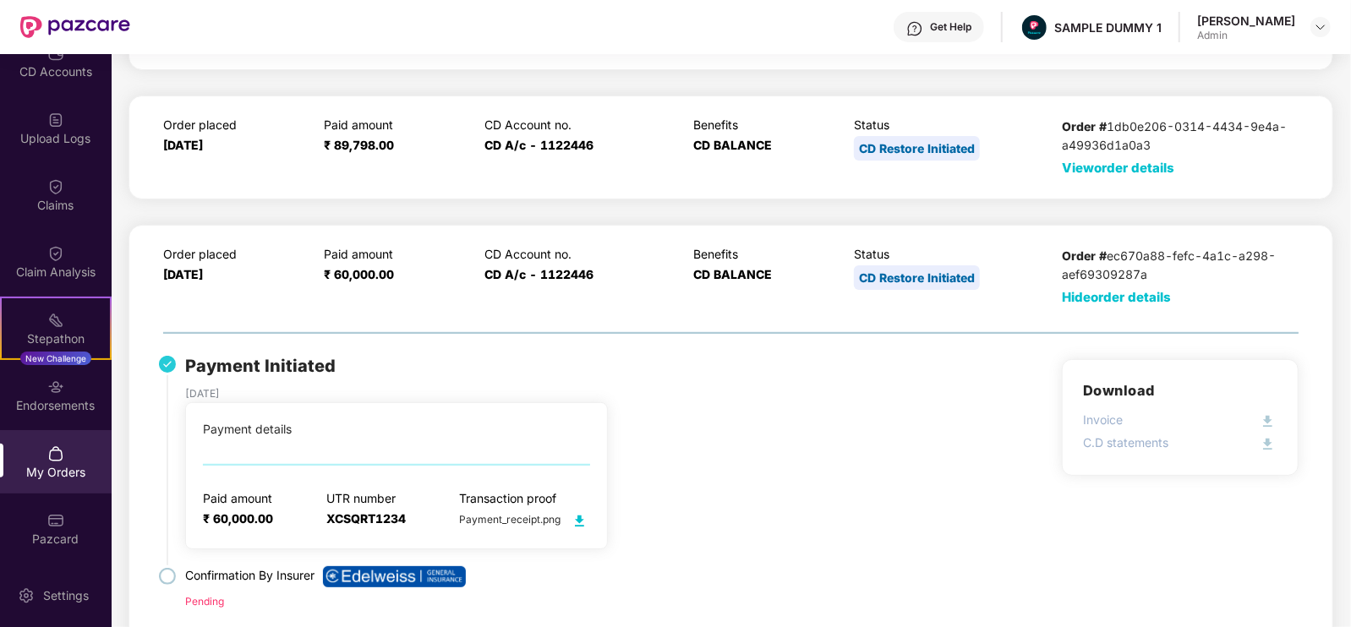
scroll to position [215, 0]
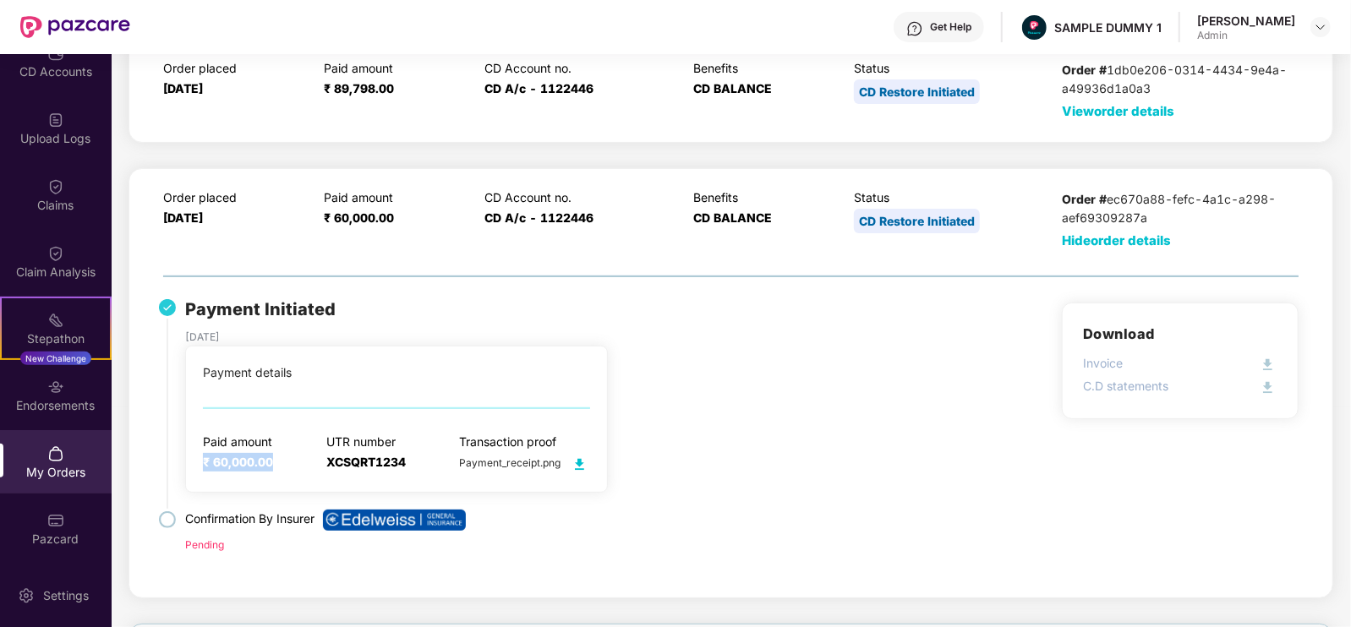
drag, startPoint x: 200, startPoint y: 467, endPoint x: 292, endPoint y: 458, distance: 91.7
click at [292, 458] on div "Payment details Paid amount ₹ 60,000.00 UTR number XCSQRT1234 Transaction proof…" at bounding box center [396, 419] width 423 height 146
click at [336, 462] on span "XCSQRT1234" at bounding box center [365, 462] width 79 height 14
click at [533, 466] on span "Payment_receipt.png" at bounding box center [524, 462] width 131 height 13
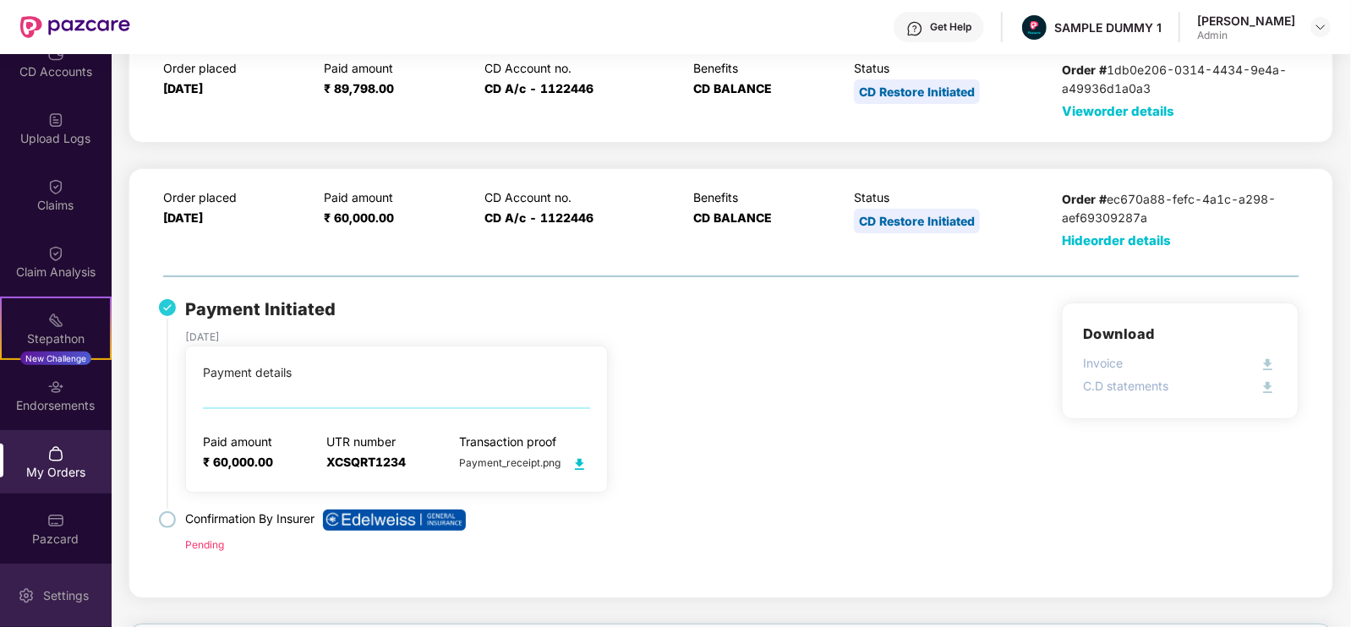
click at [42, 610] on div "Settings" at bounding box center [56, 595] width 112 height 63
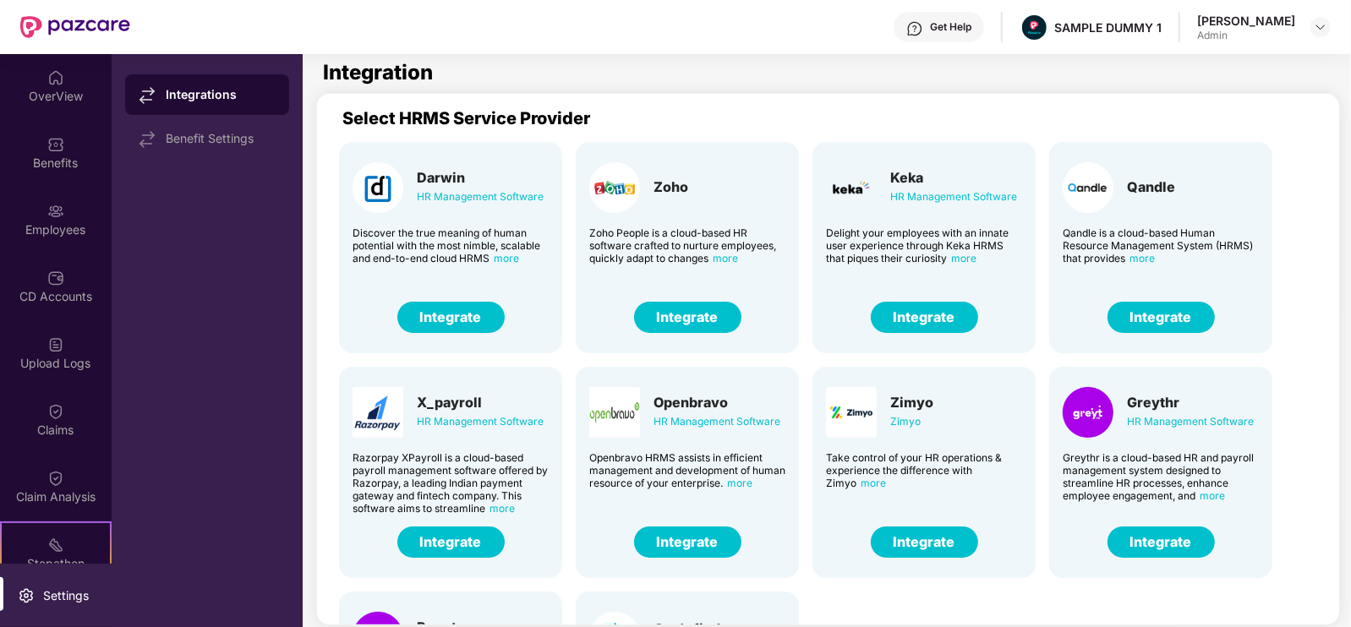
click at [965, 35] on div "Get Help" at bounding box center [938, 27] width 90 height 30
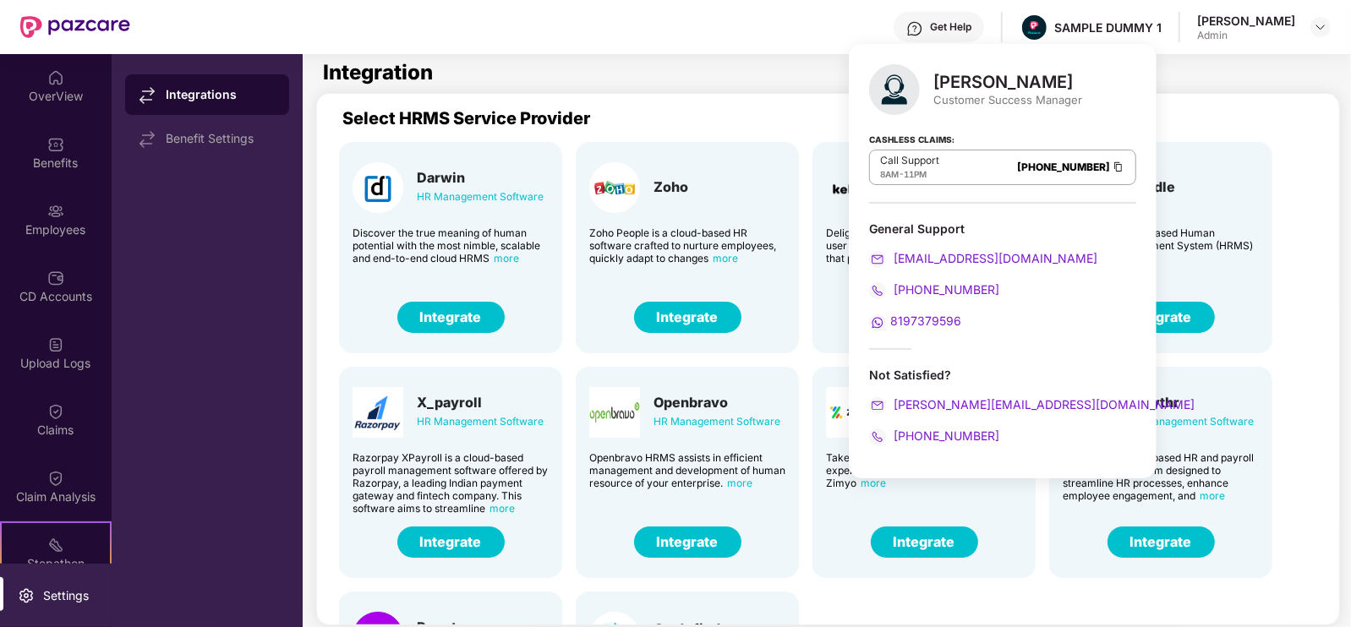
click at [961, 44] on div "[PERSON_NAME] Customer Success Manager Cashless Claims: Call Support 8AM - 11PM…" at bounding box center [1003, 261] width 308 height 434
click at [224, 17] on div "Get Help SAMPLE DUMMY 1 [PERSON_NAME] Admin" at bounding box center [730, 27] width 1200 height 54
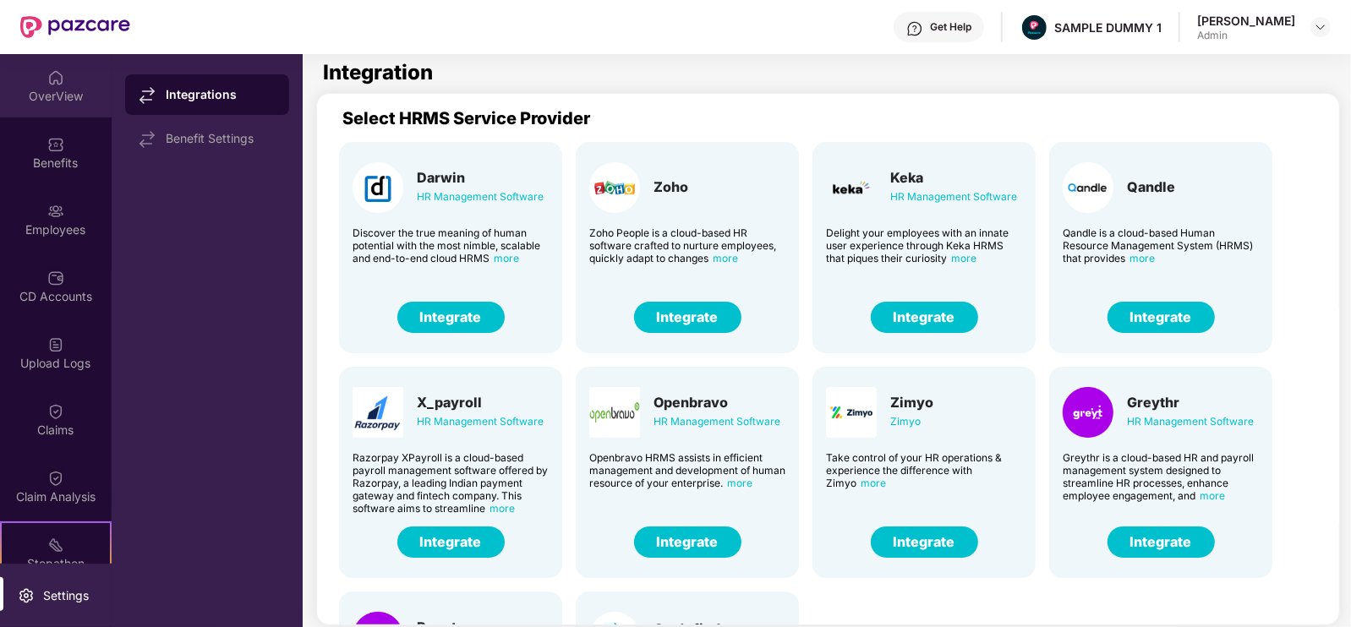
click at [59, 80] on img at bounding box center [55, 77] width 17 height 17
